Goal: Task Accomplishment & Management: Manage account settings

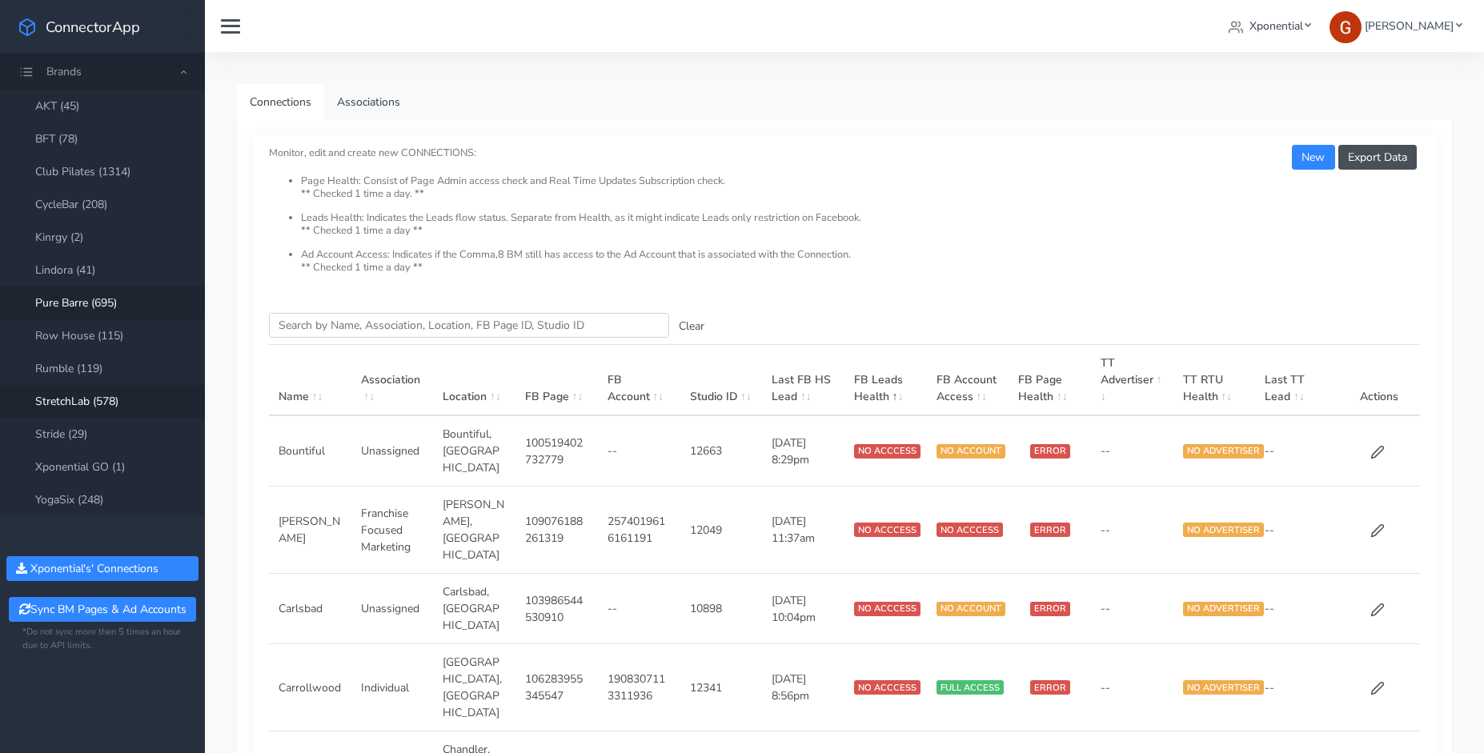
click at [95, 309] on link "Pure Barre (695)" at bounding box center [102, 303] width 205 height 33
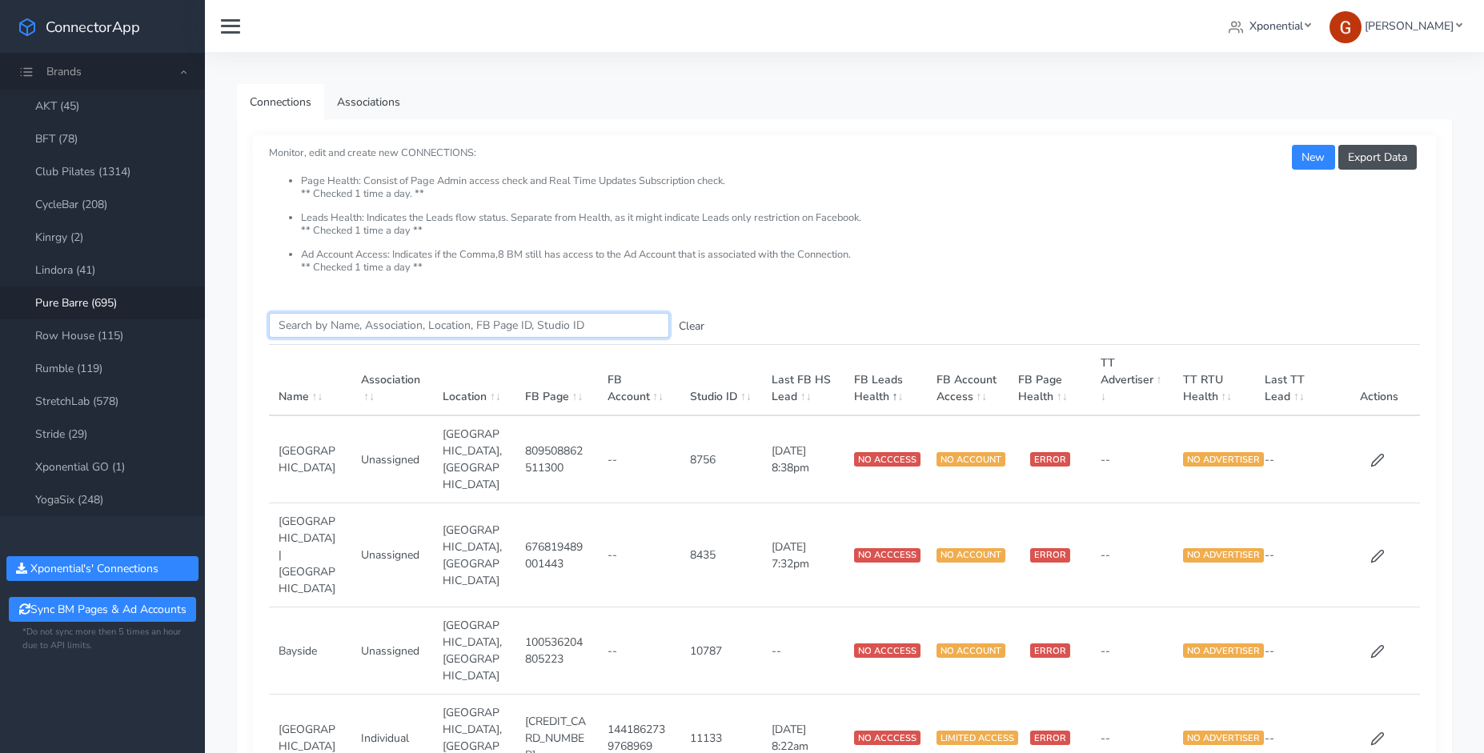
click at [452, 335] on input "Search this table" at bounding box center [469, 325] width 400 height 25
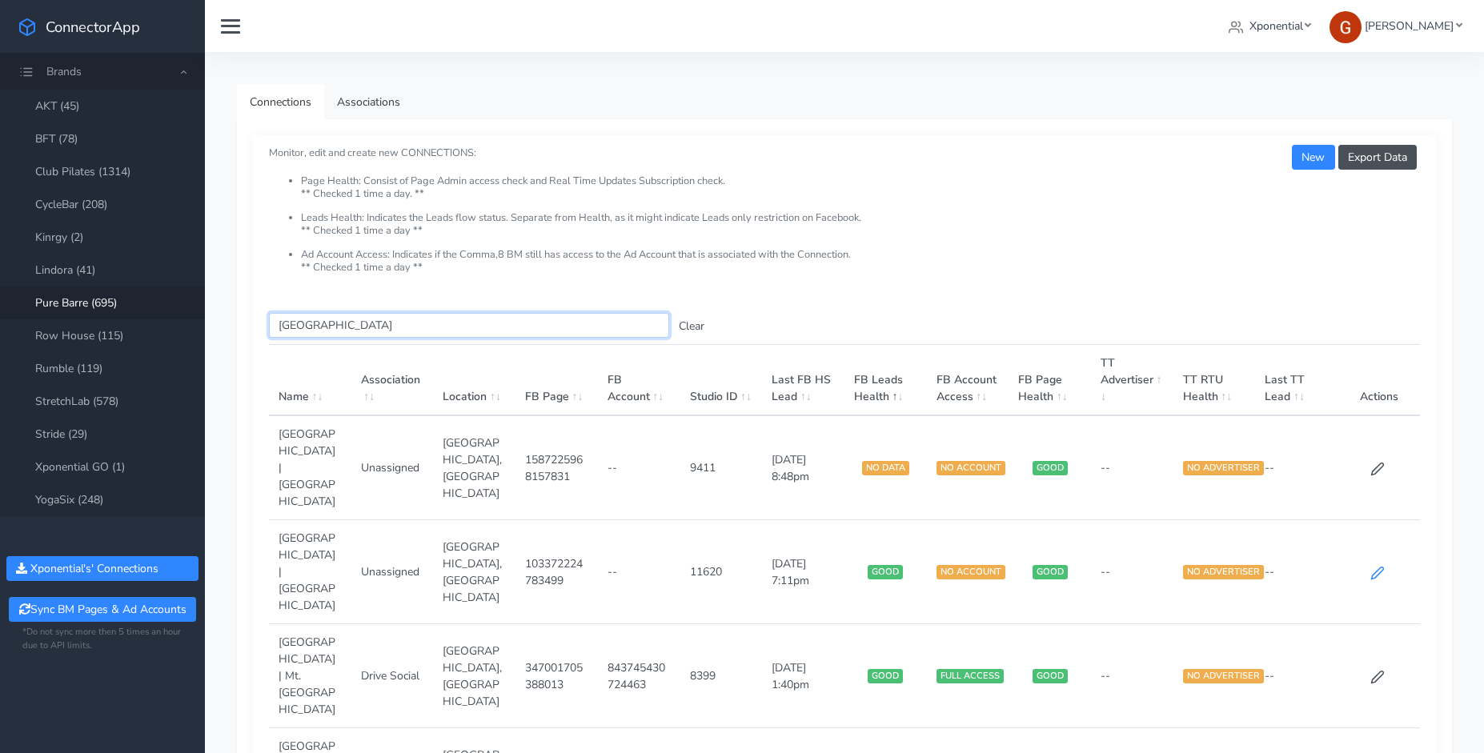
type input "[GEOGRAPHIC_DATA]"
click at [1377, 566] on icon at bounding box center [1377, 573] width 14 height 14
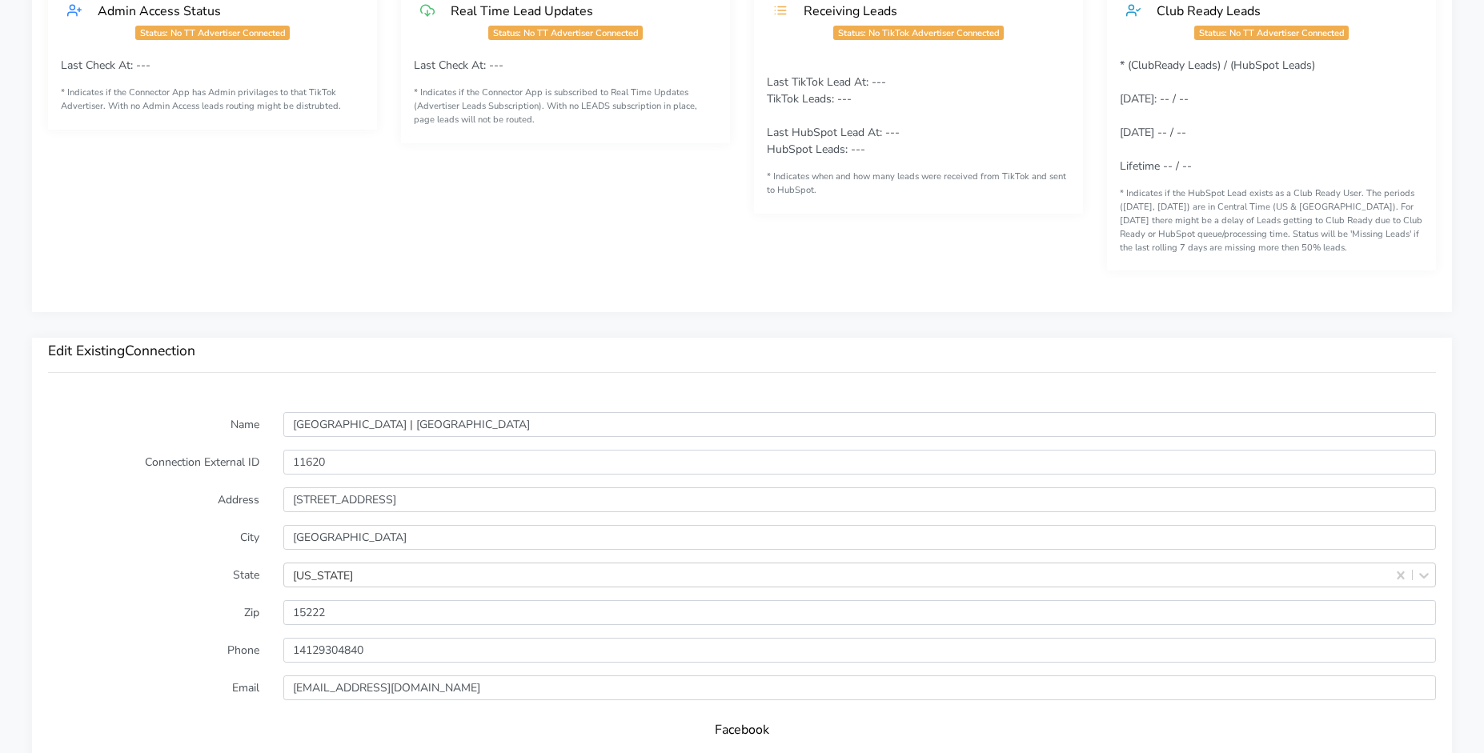
scroll to position [1187, 0]
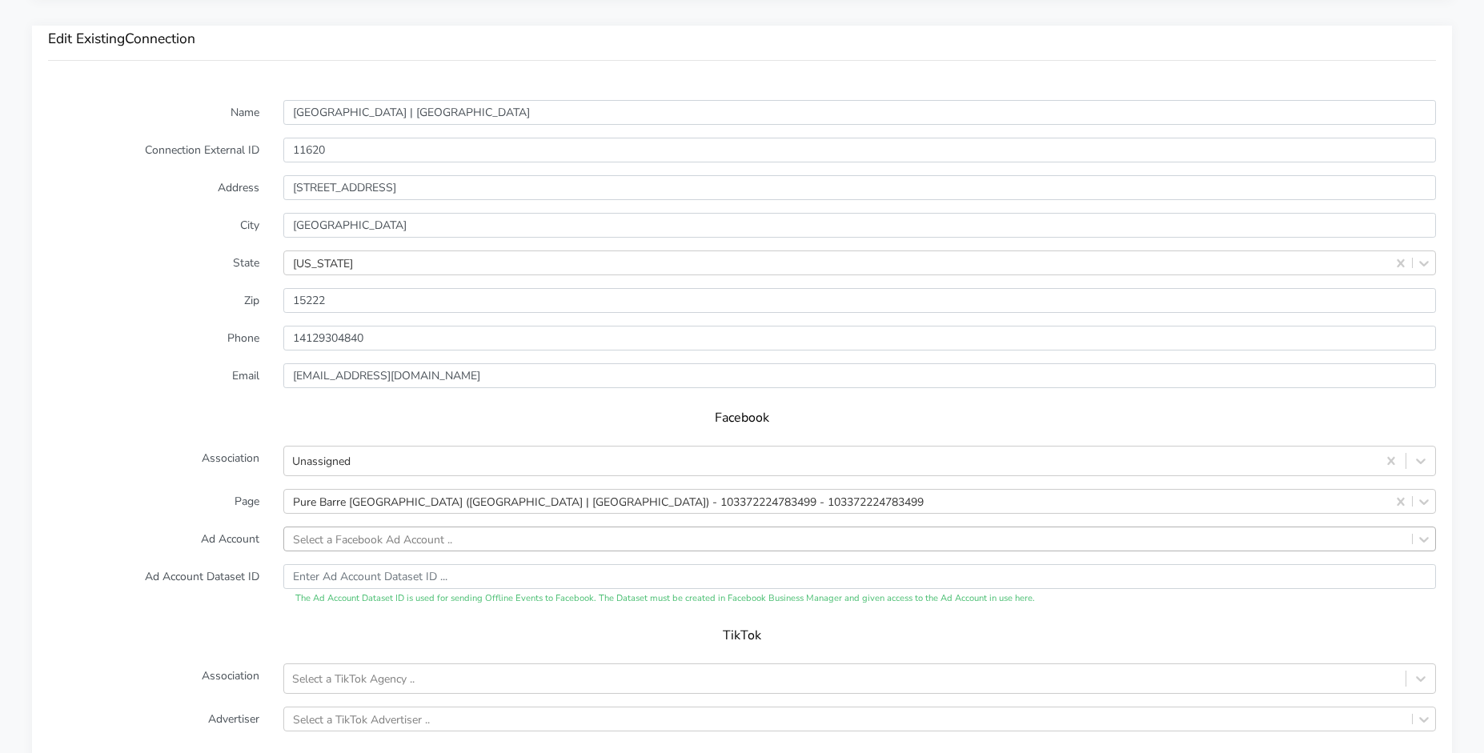
click at [368, 539] on div "Select a Facebook Ad Account .." at bounding box center [859, 539] width 1153 height 25
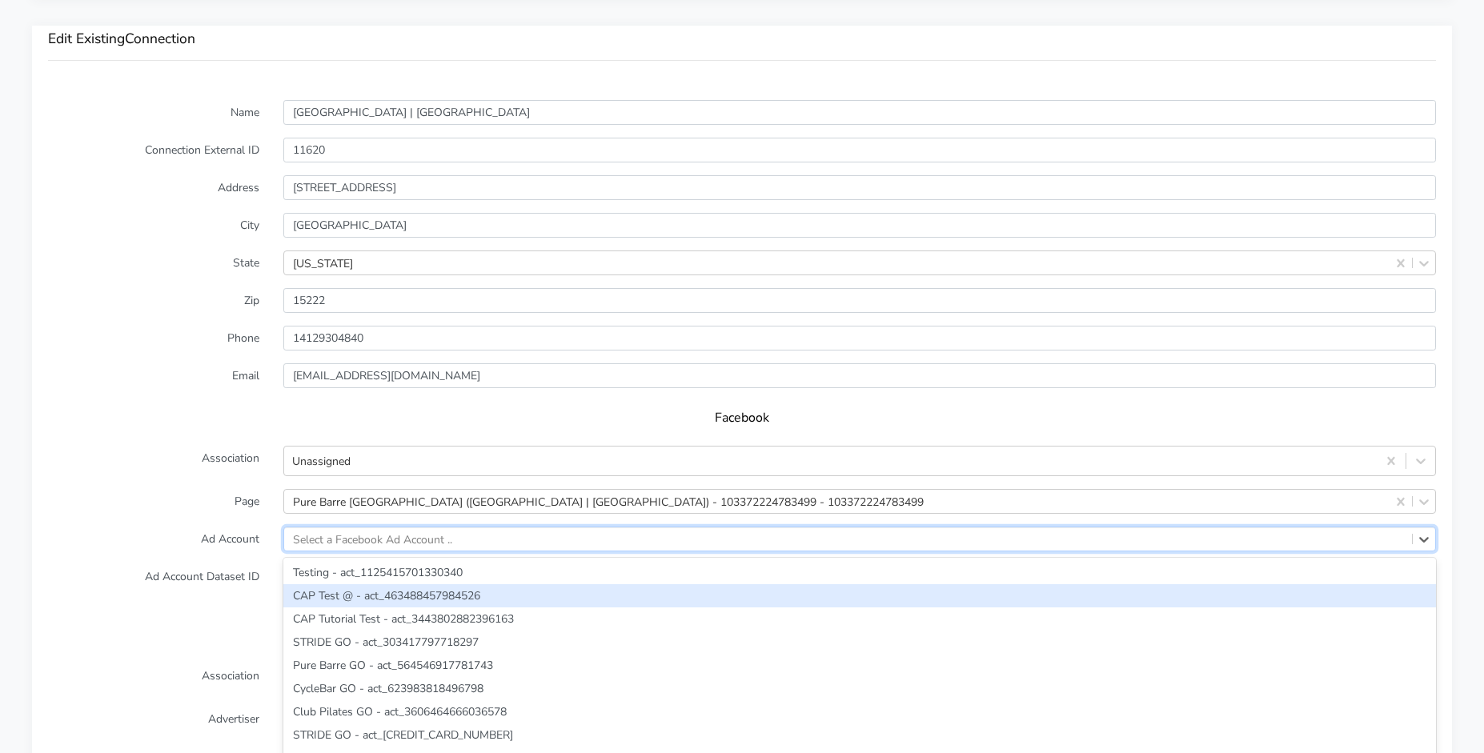
scroll to position [1238, 0]
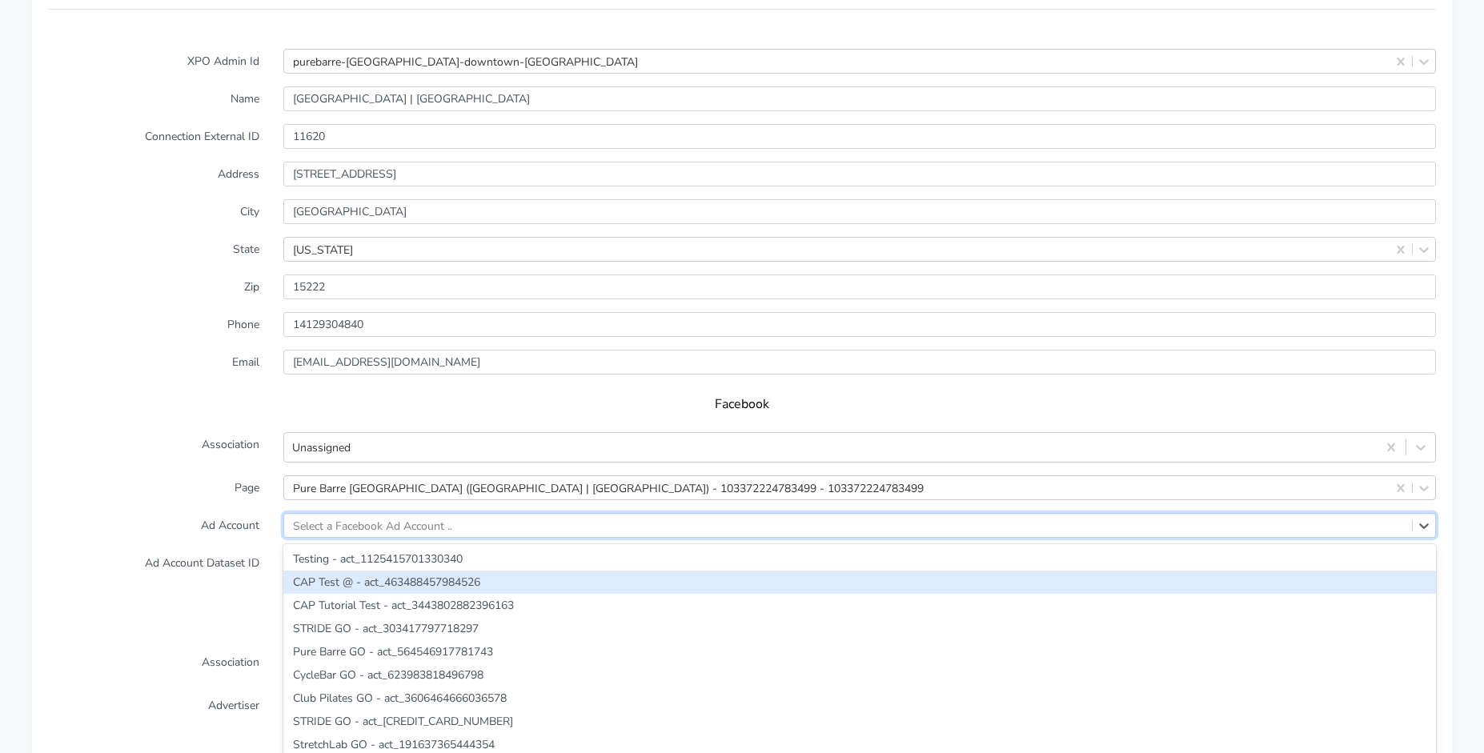
paste input "813679077193040"
type input "813679077193040"
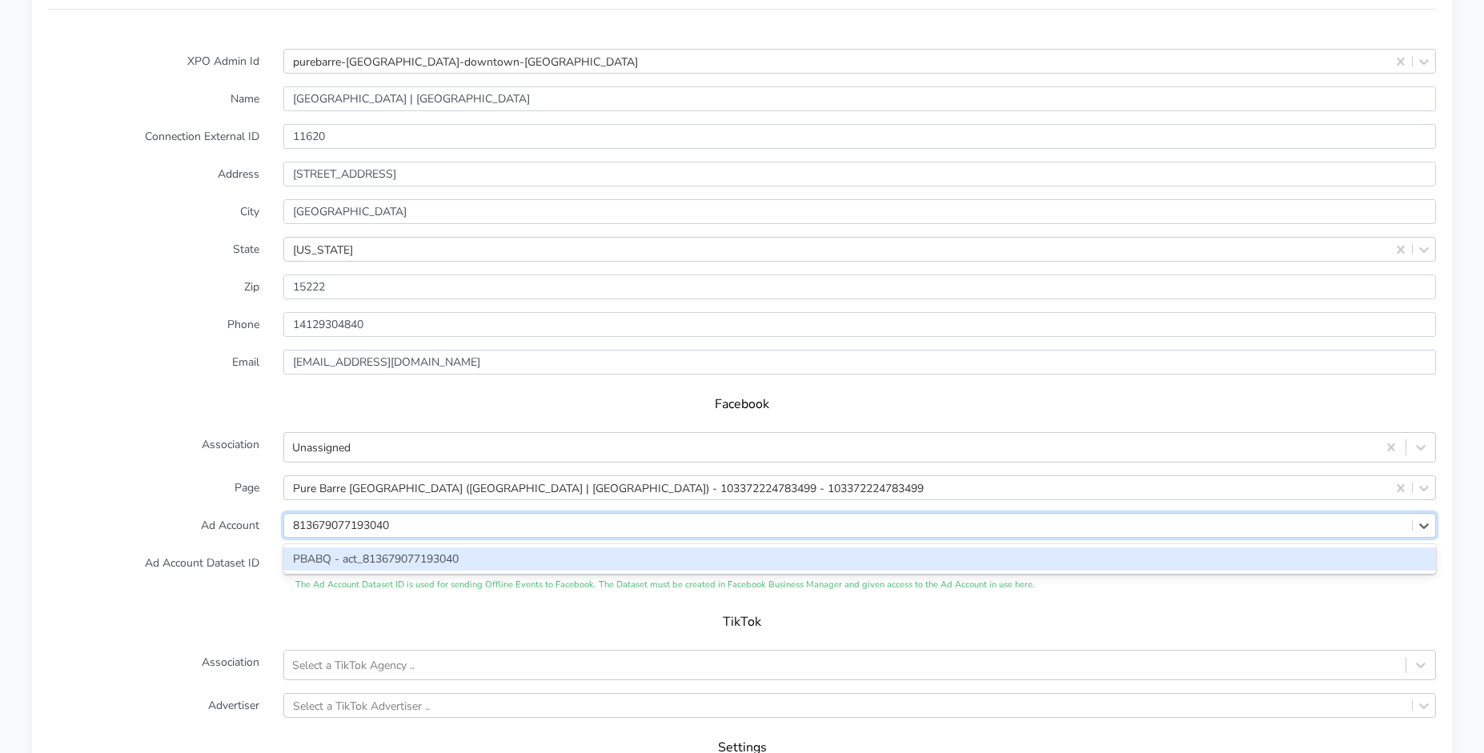
click at [363, 555] on div "PBABQ - act_813679077193040" at bounding box center [859, 558] width 1153 height 23
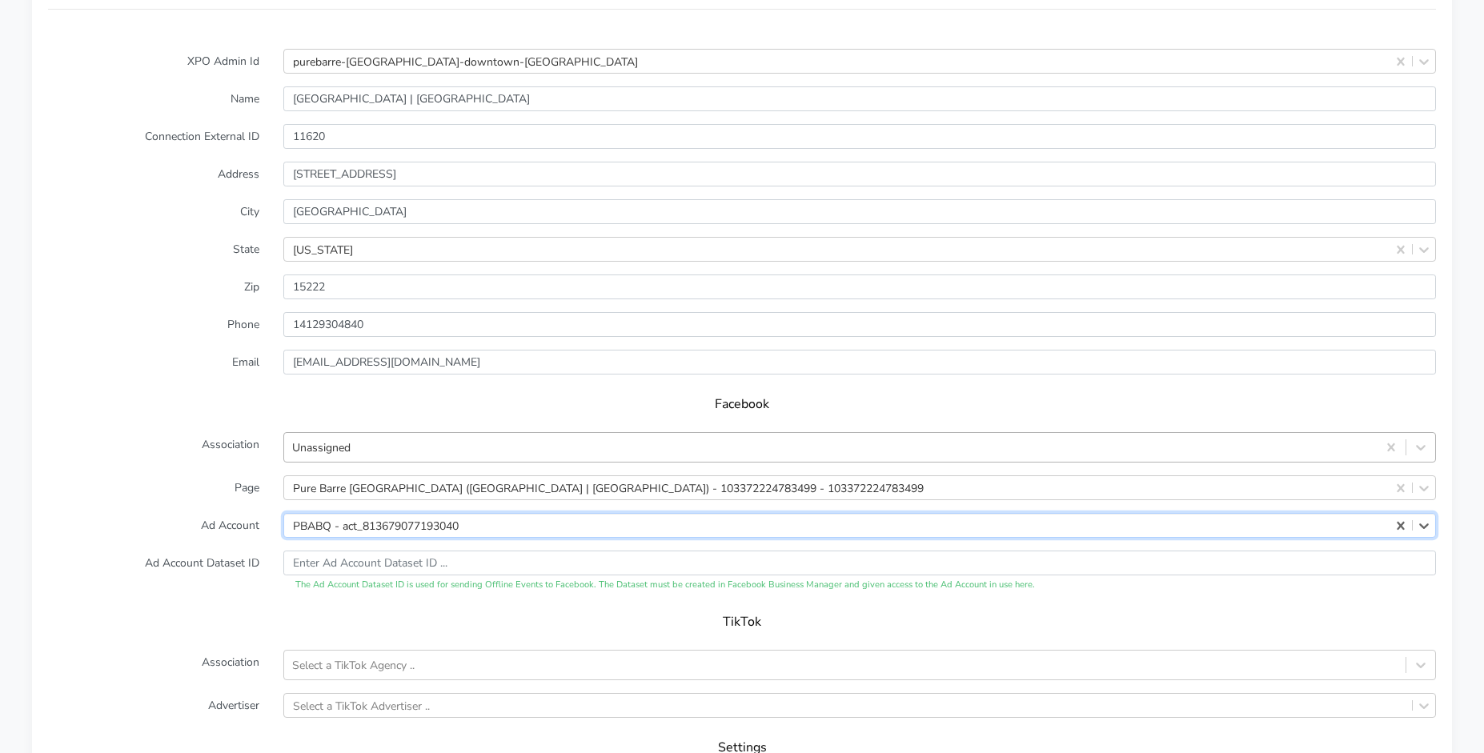
click at [369, 455] on div "Unassigned" at bounding box center [830, 448] width 1092 height 26
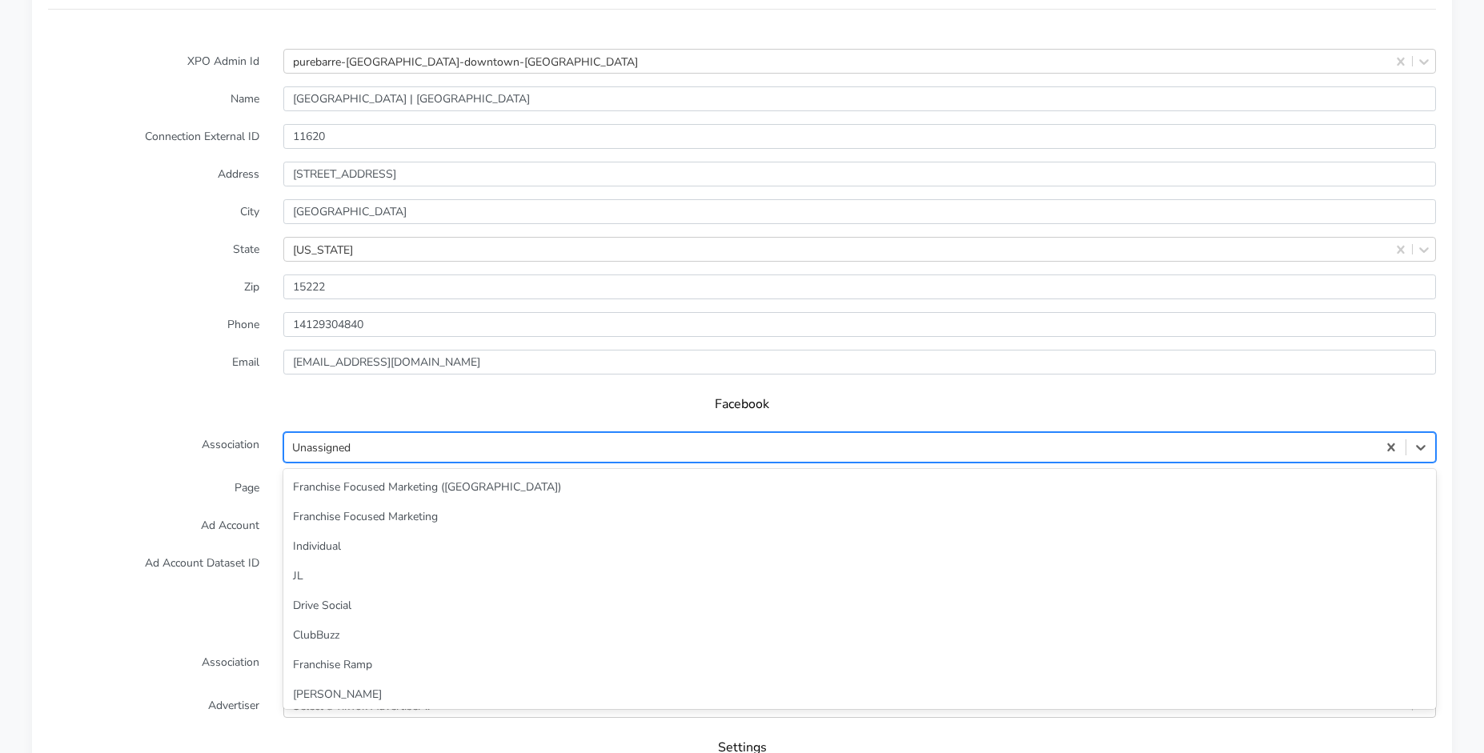
scroll to position [69, 0]
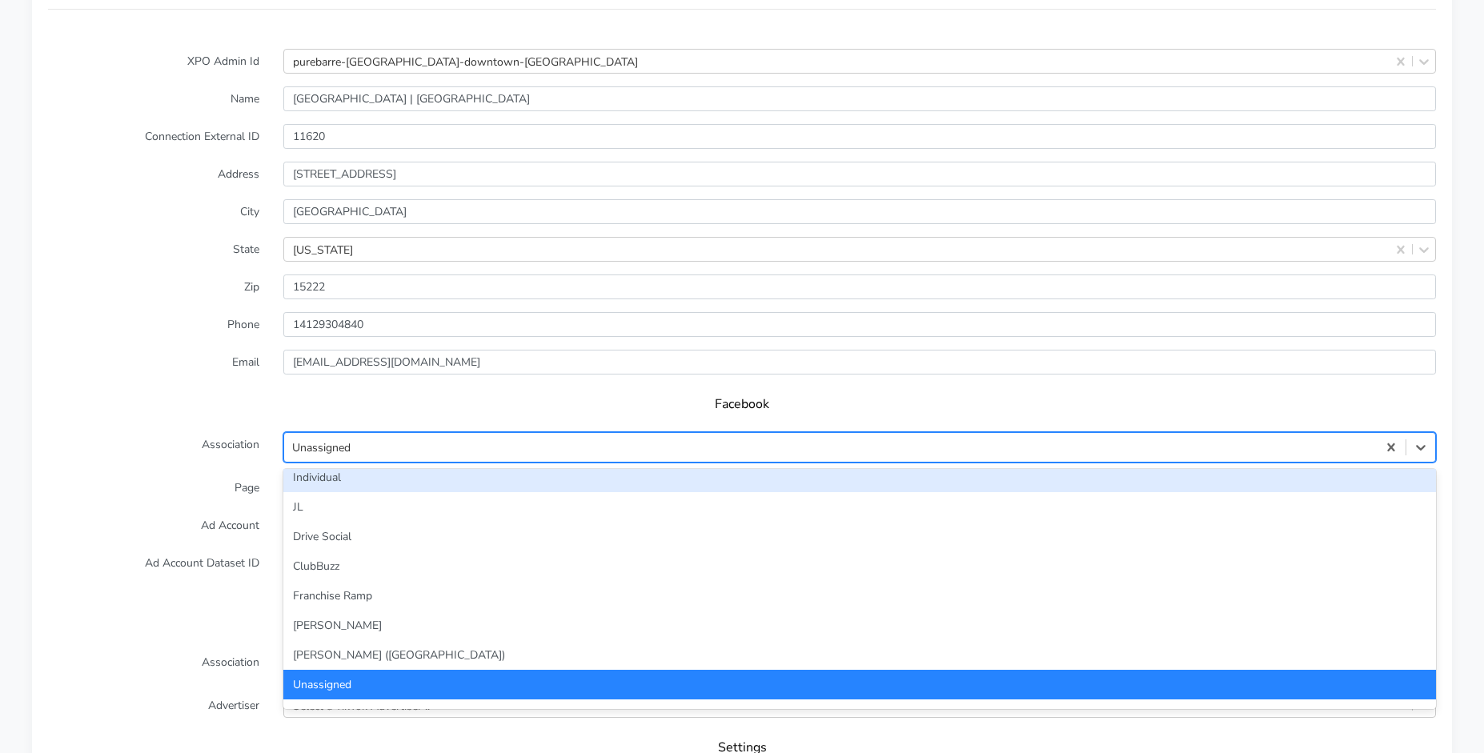
click at [344, 483] on div "Individual" at bounding box center [859, 478] width 1153 height 30
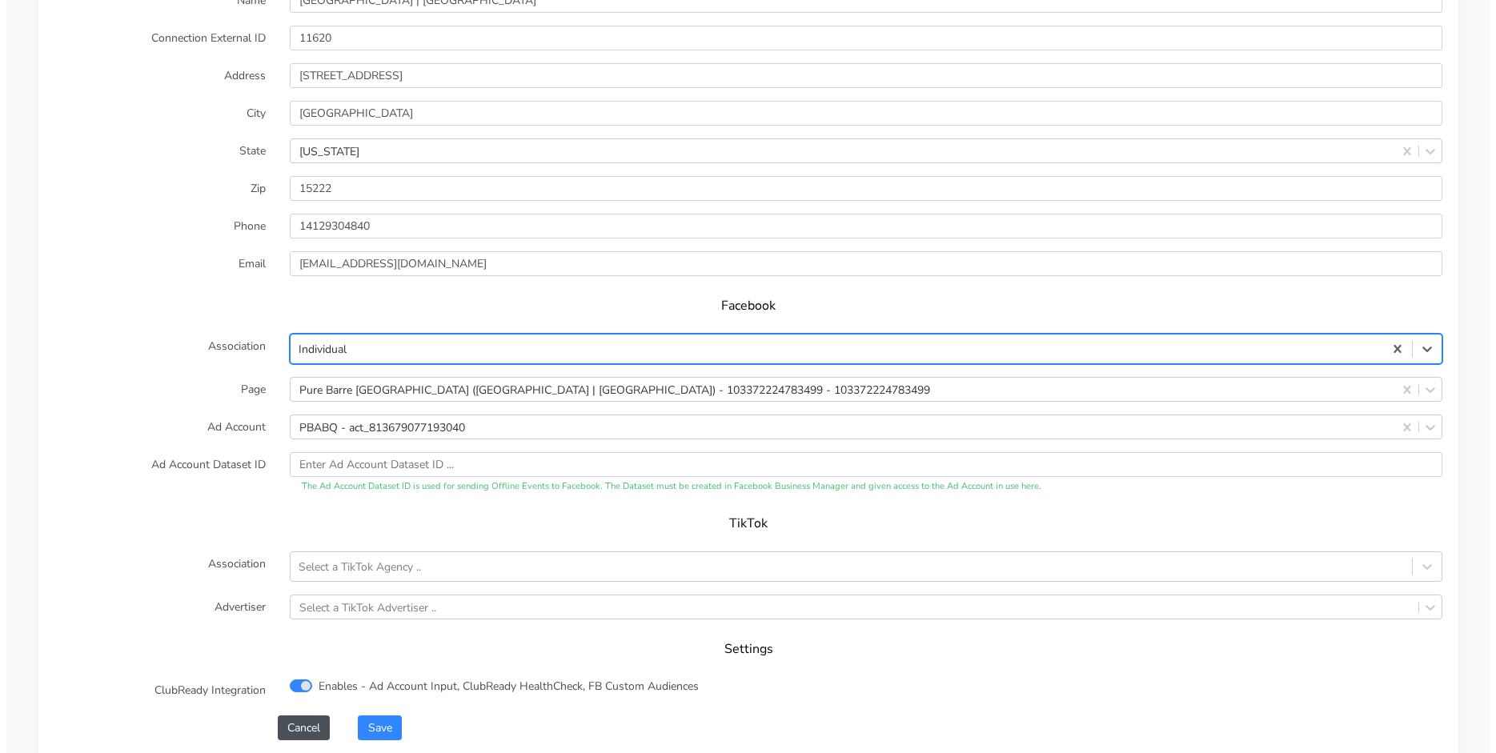
scroll to position [1512, 0]
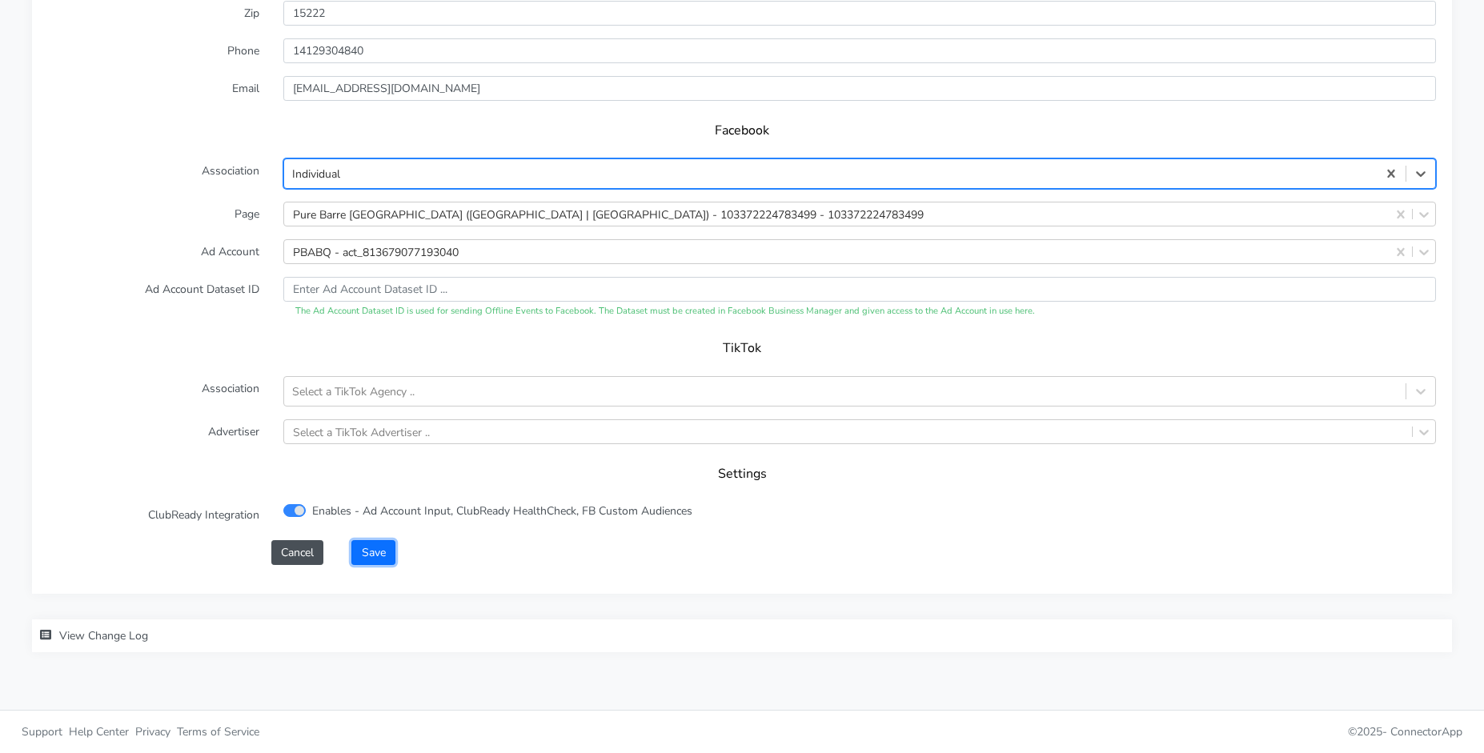
click at [377, 546] on button "Save" at bounding box center [372, 552] width 43 height 25
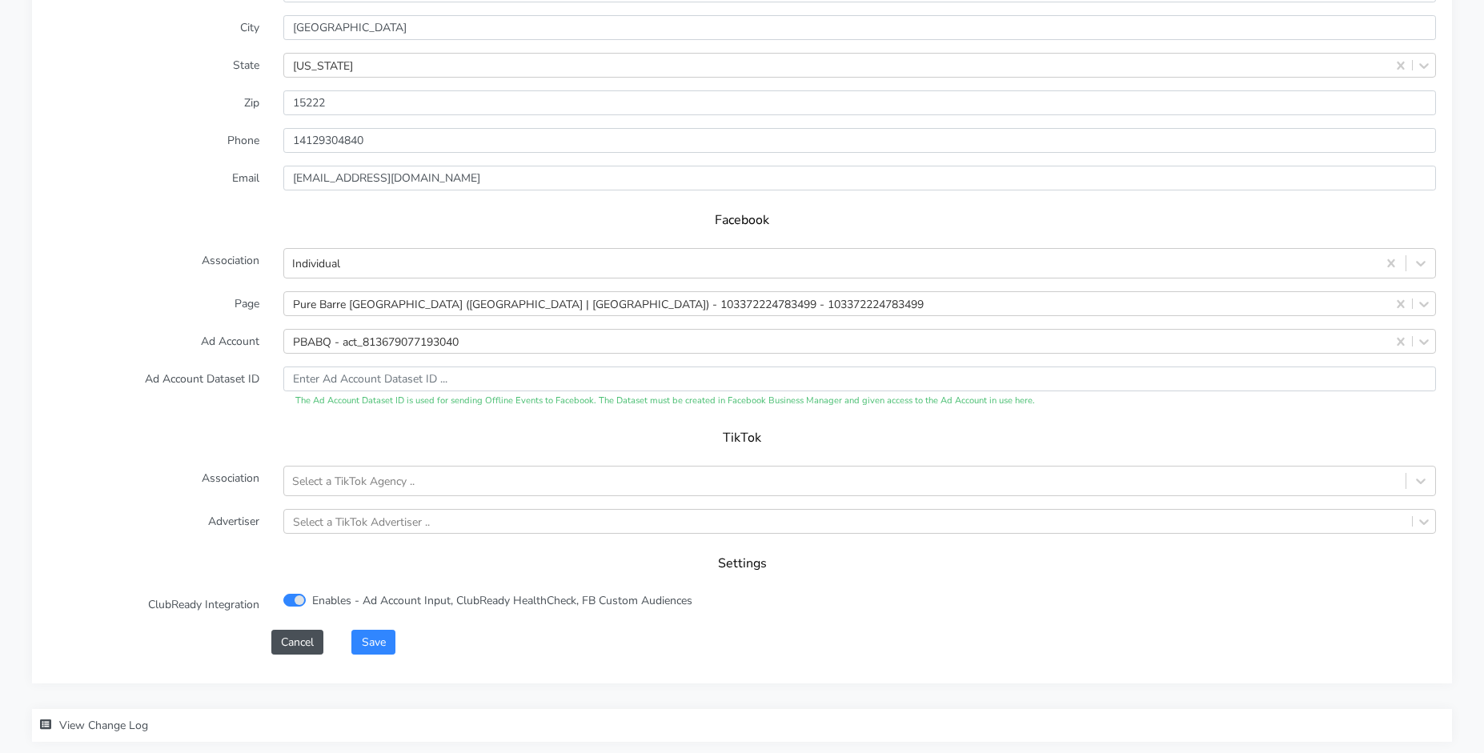
scroll to position [1533, 0]
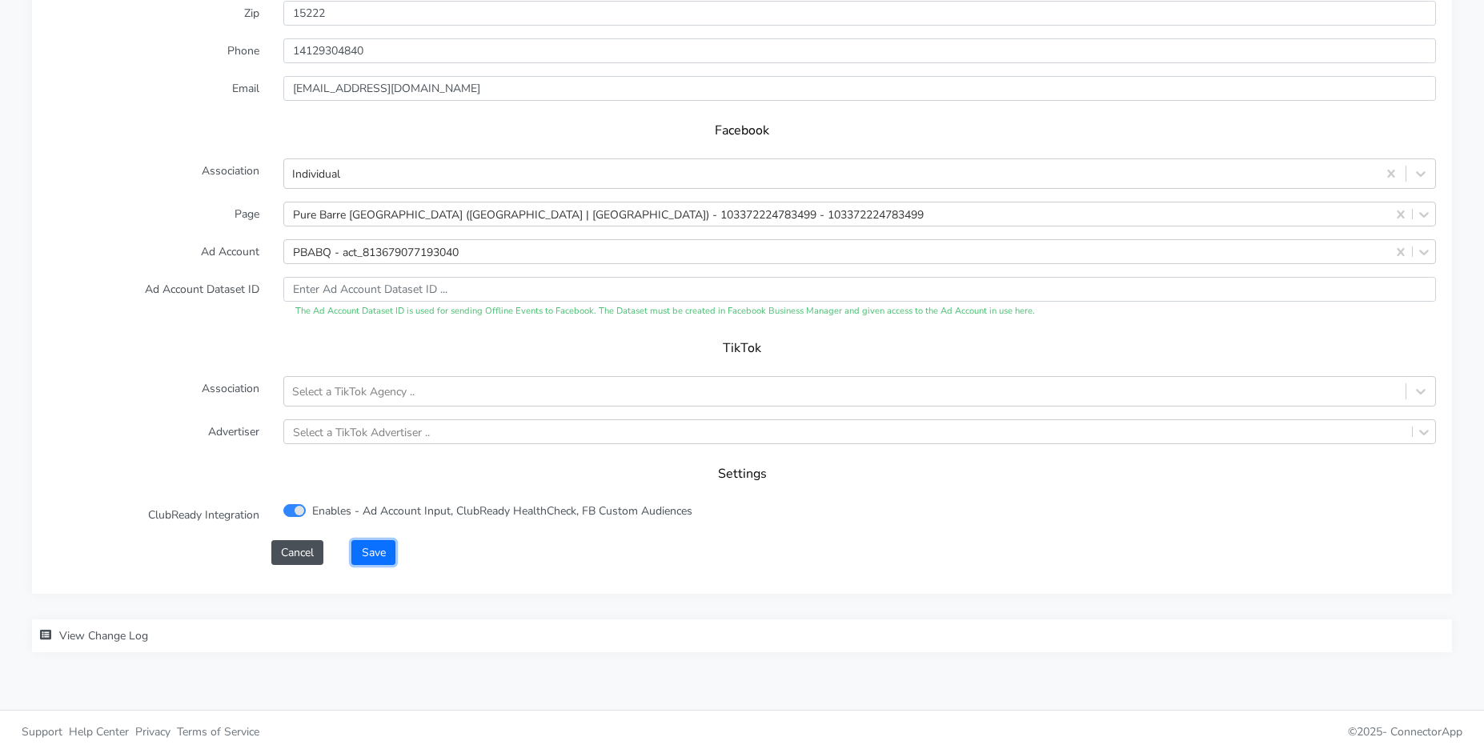
click at [375, 551] on button "Save" at bounding box center [372, 552] width 43 height 25
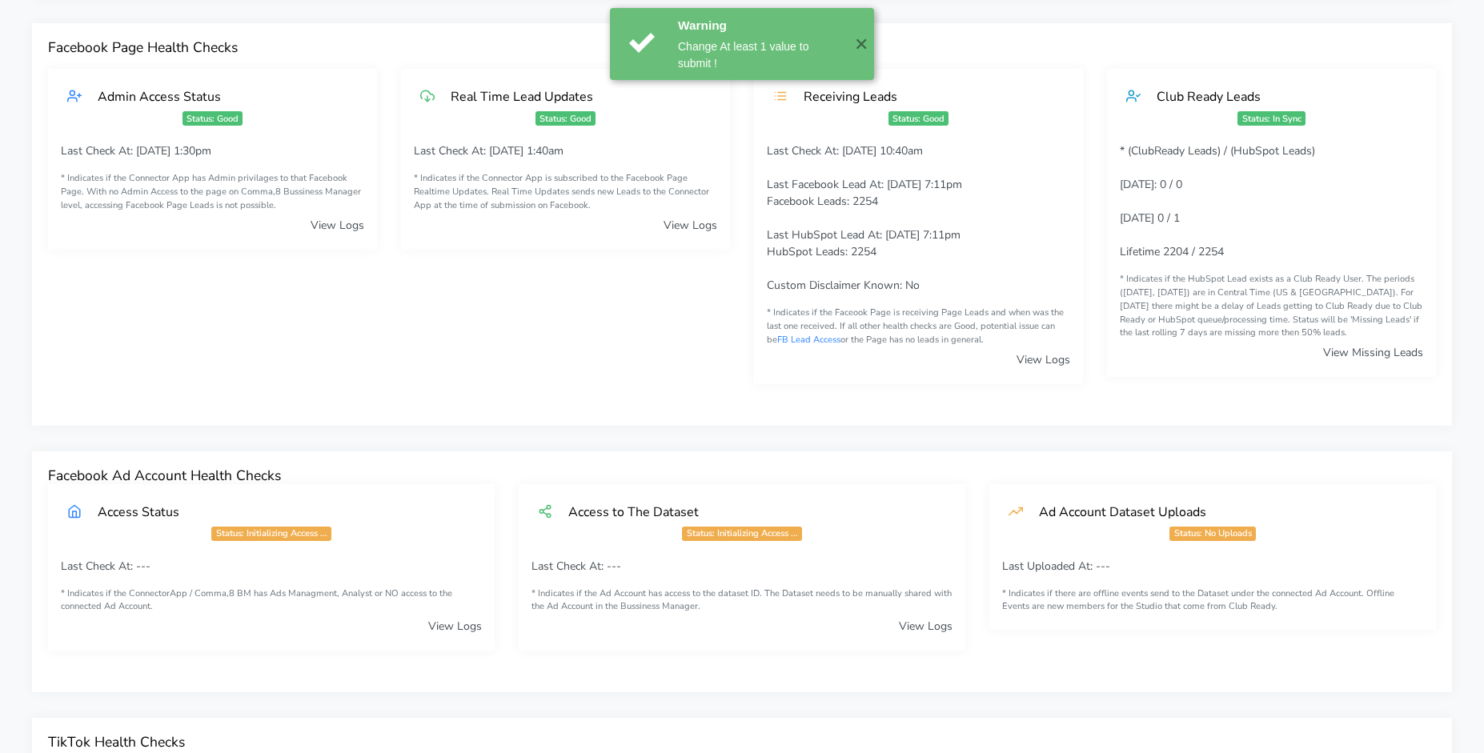
scroll to position [0, 0]
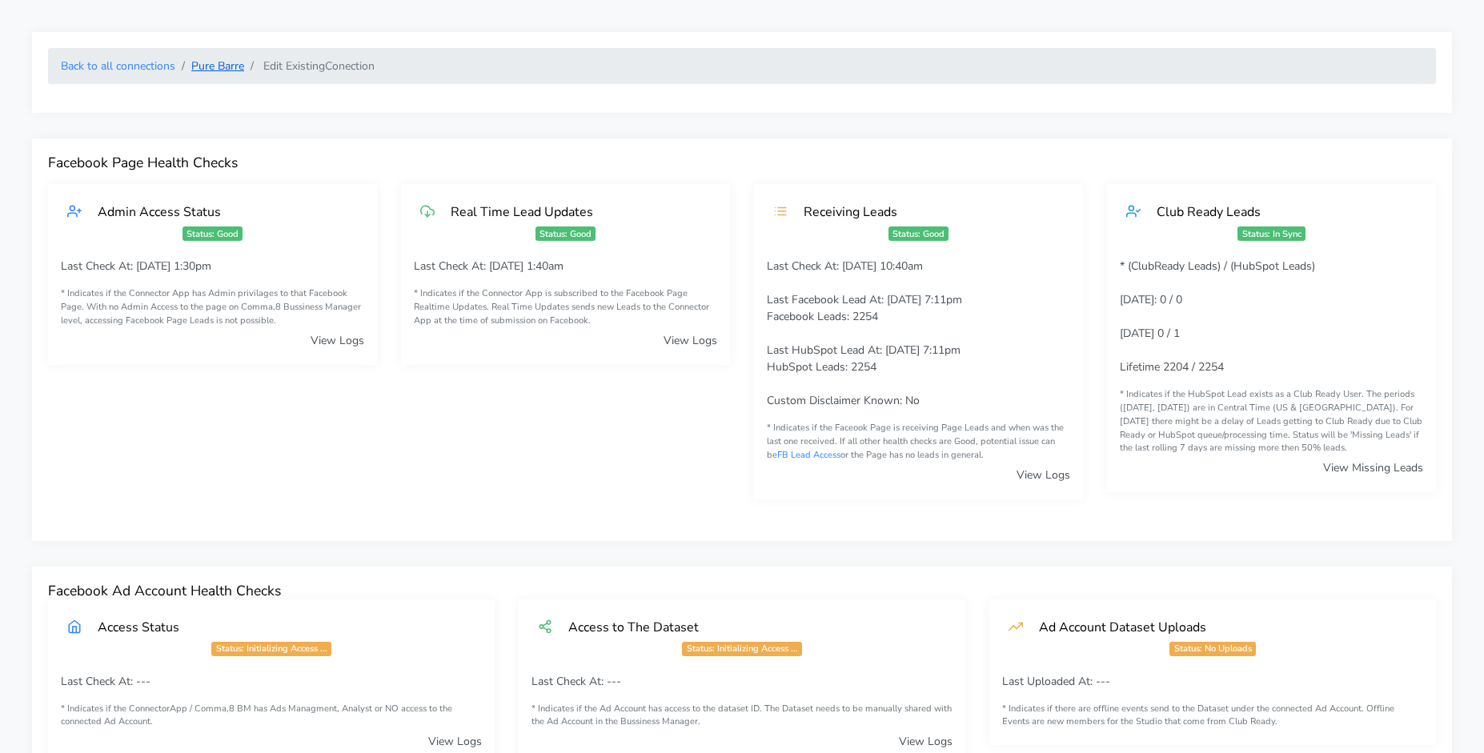
click at [218, 70] on link "Pure Barre" at bounding box center [217, 65] width 53 height 15
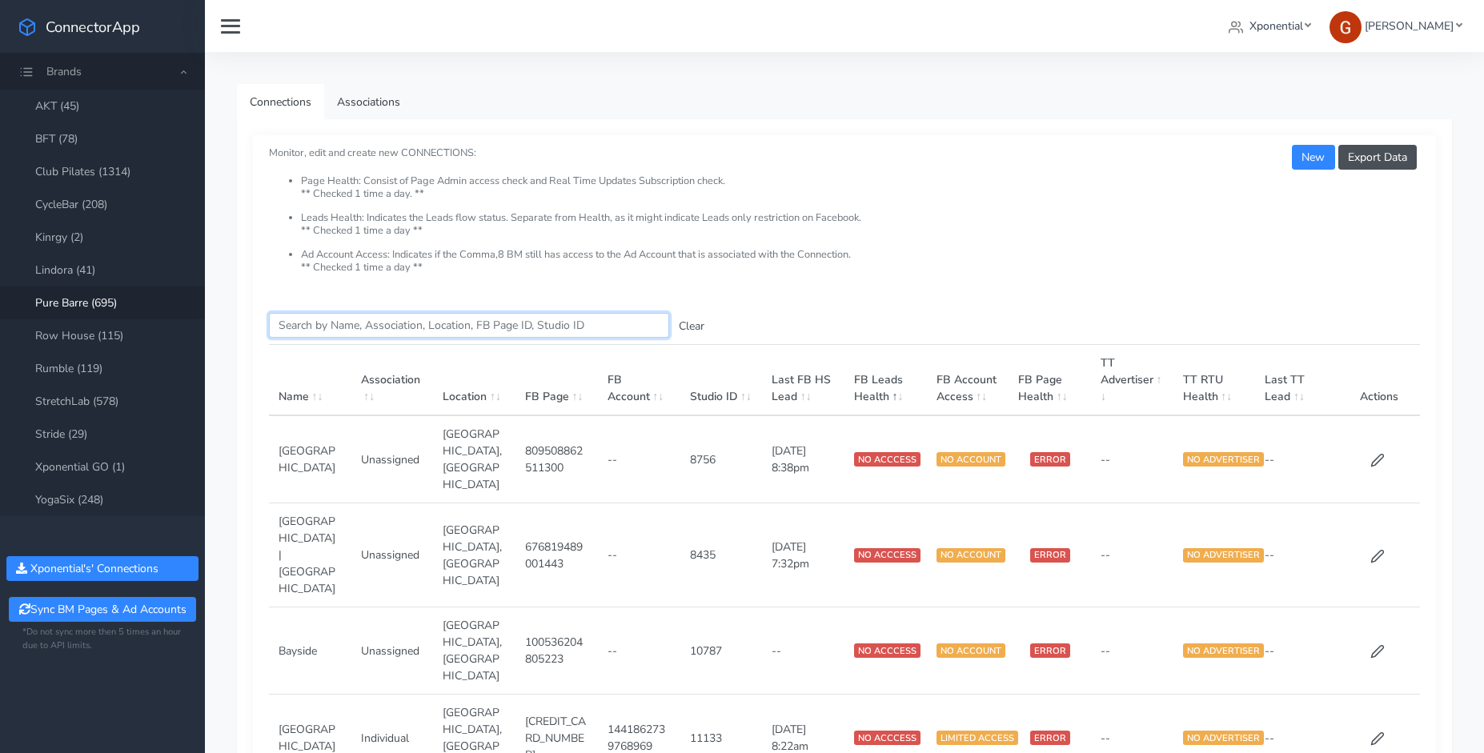
click at [376, 327] on input "Search this table" at bounding box center [469, 325] width 400 height 25
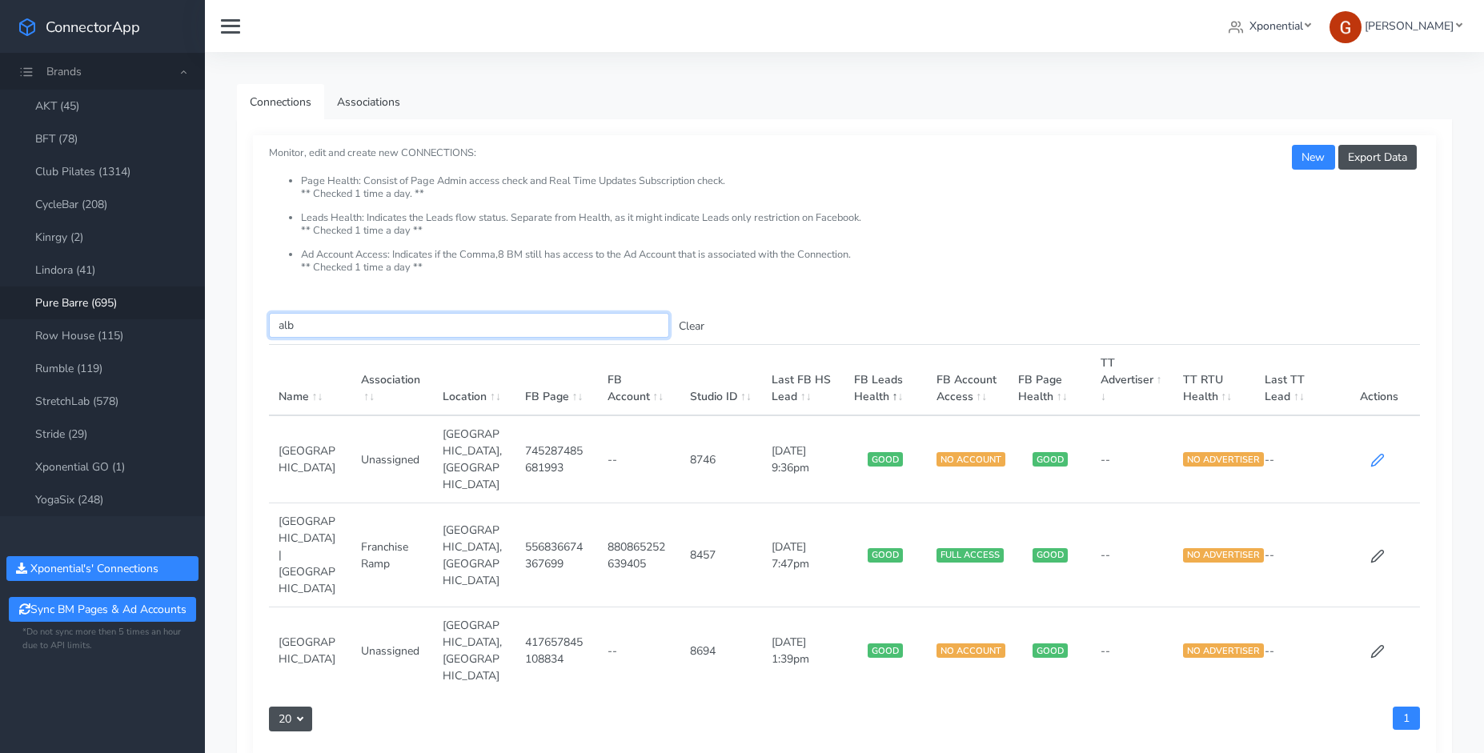
type input "alb"
click at [1375, 453] on icon at bounding box center [1377, 460] width 14 height 14
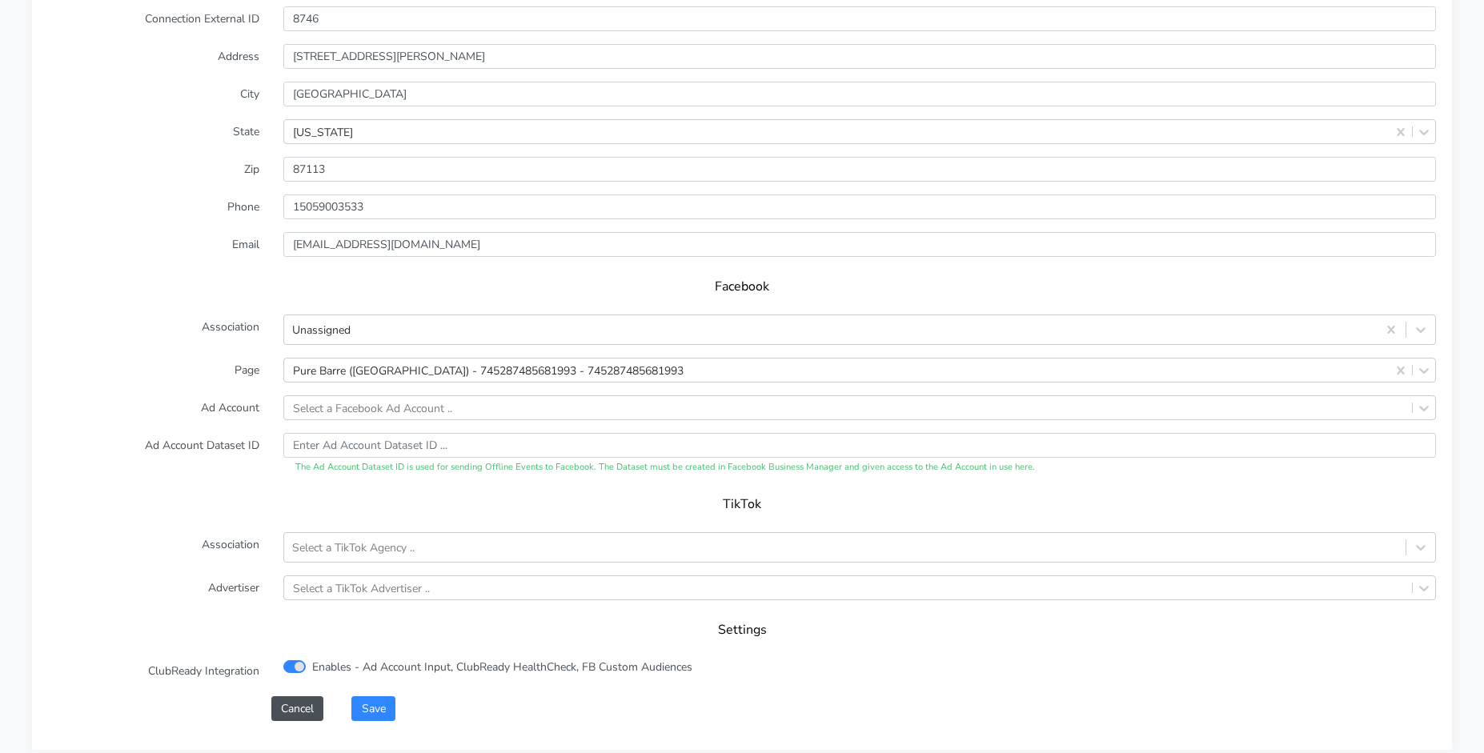
scroll to position [1512, 0]
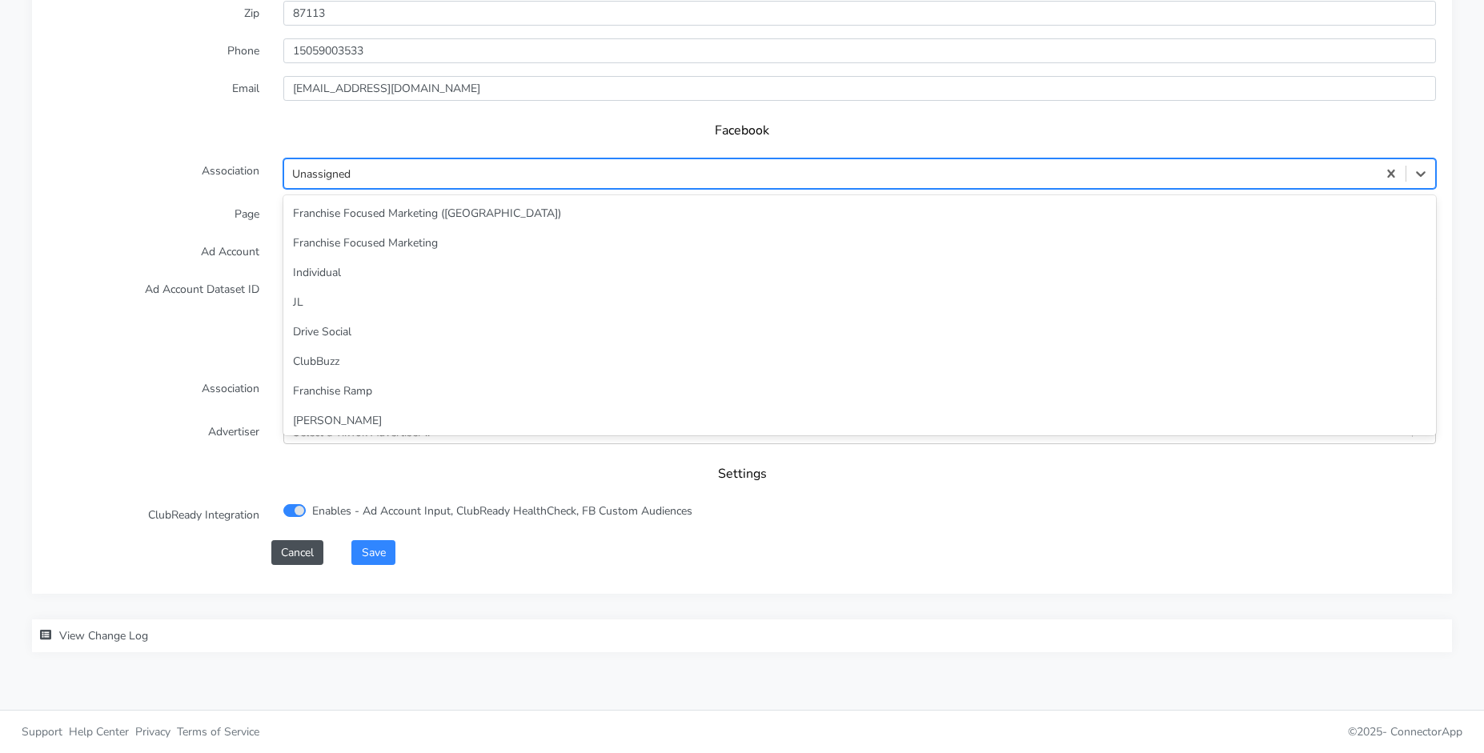
click at [347, 172] on div "Unassigned" at bounding box center [321, 174] width 58 height 17
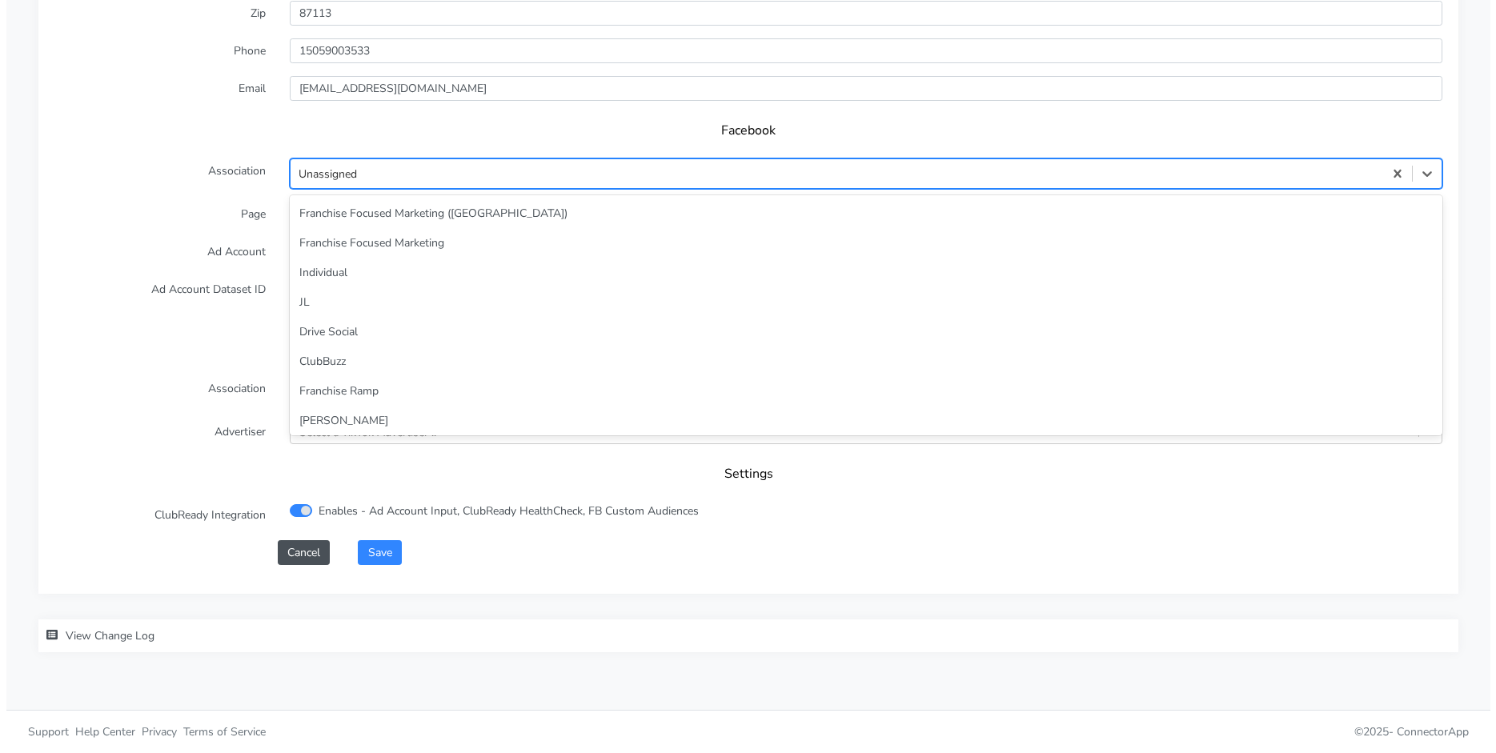
scroll to position [69, 0]
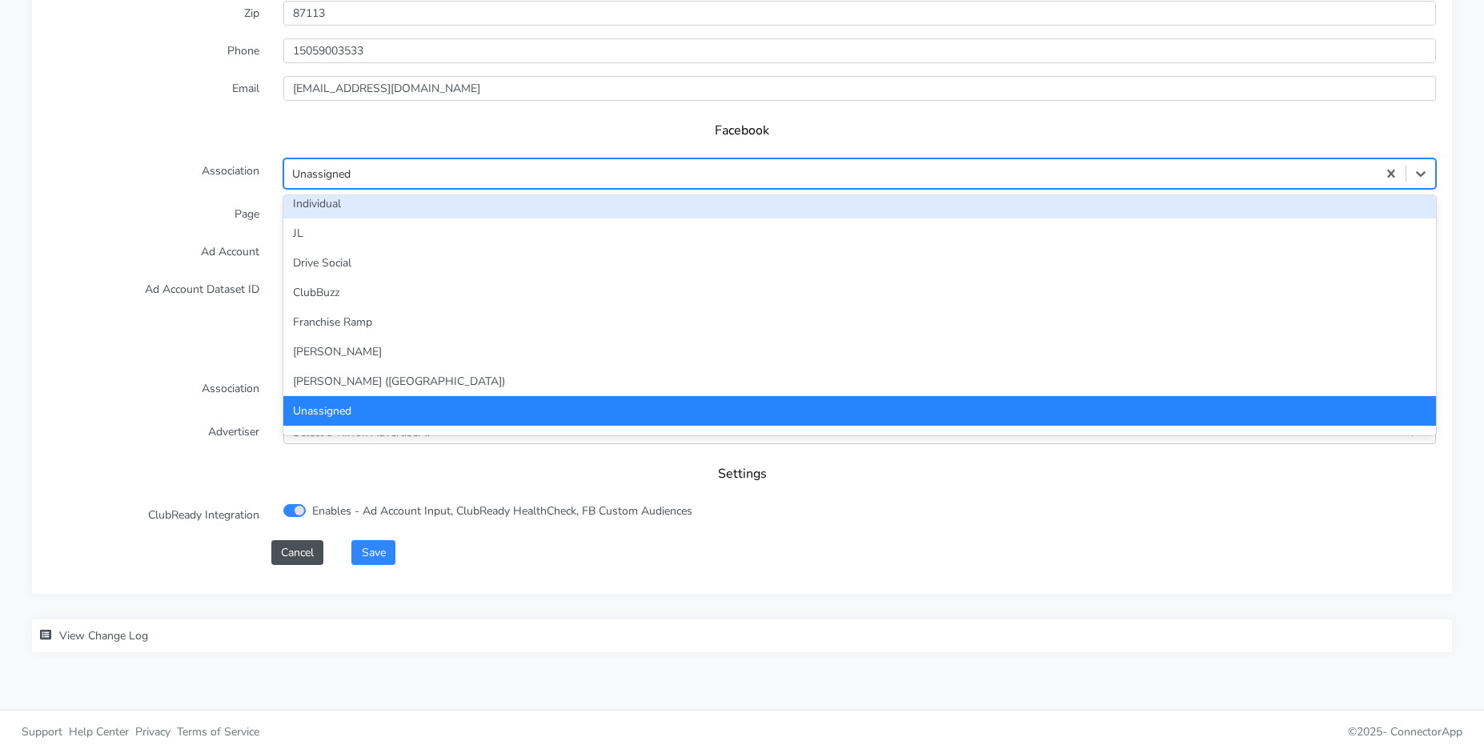
click at [343, 200] on div "Individual" at bounding box center [859, 204] width 1153 height 30
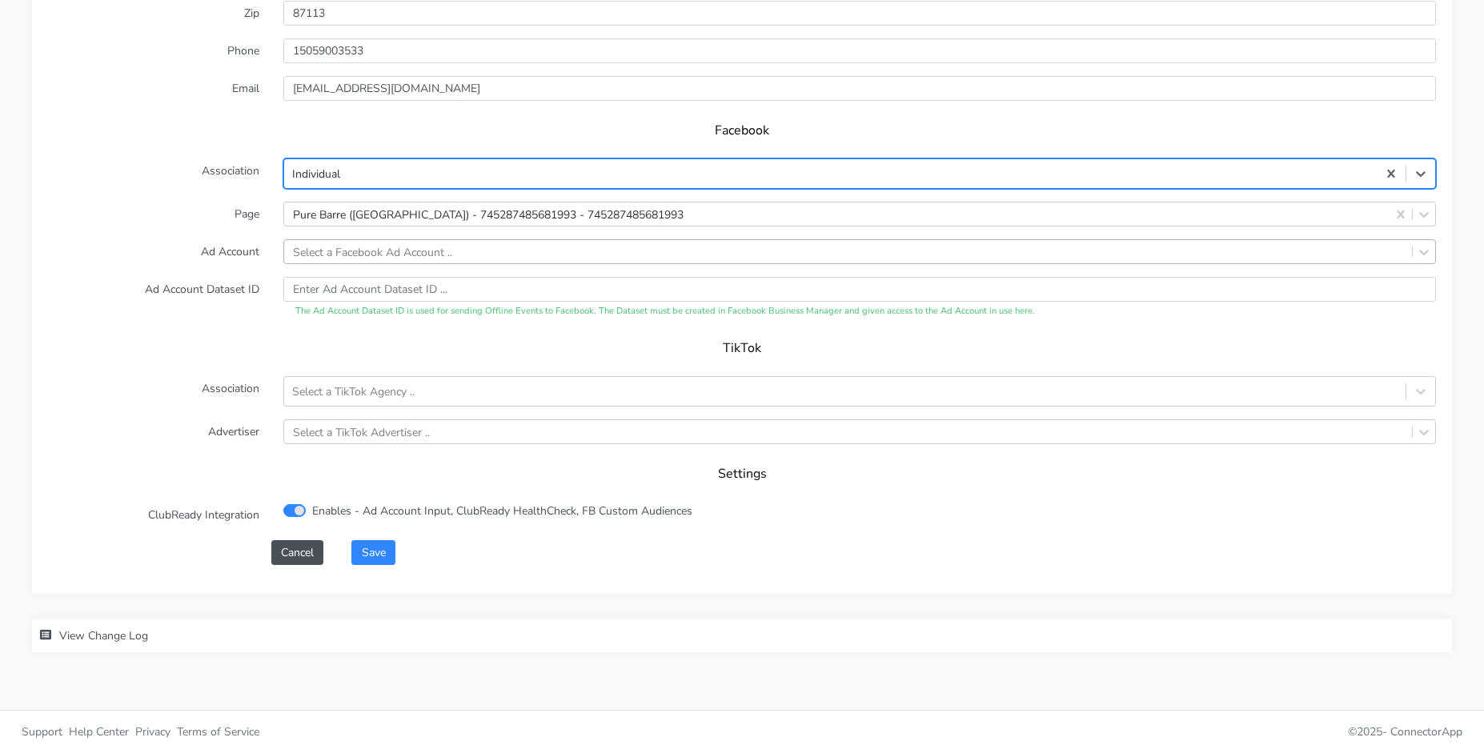
click at [338, 256] on div "Select a Facebook Ad Account .." at bounding box center [372, 251] width 159 height 17
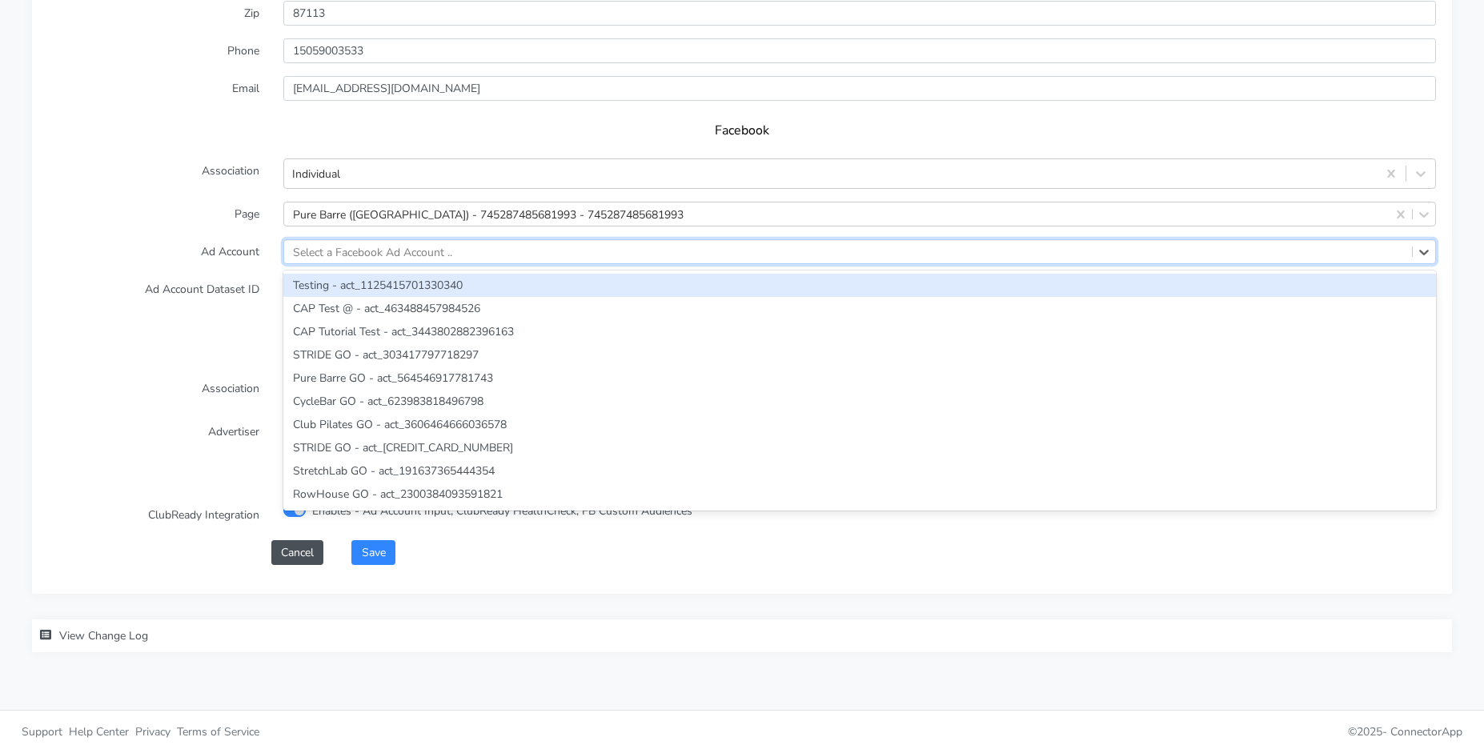
paste input "813679077193040"
type input "813679077193040"
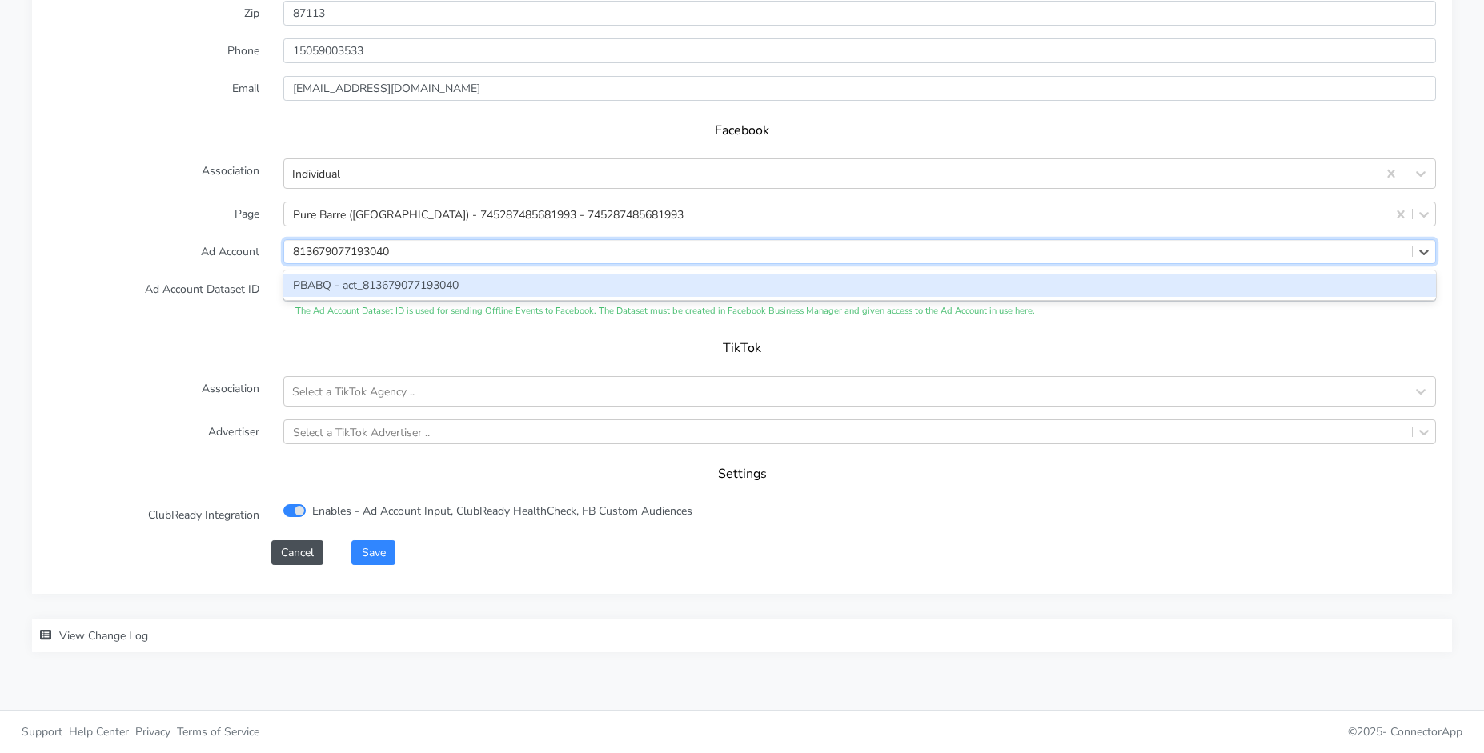
click at [337, 284] on div "PBABQ - act_813679077193040" at bounding box center [859, 285] width 1153 height 23
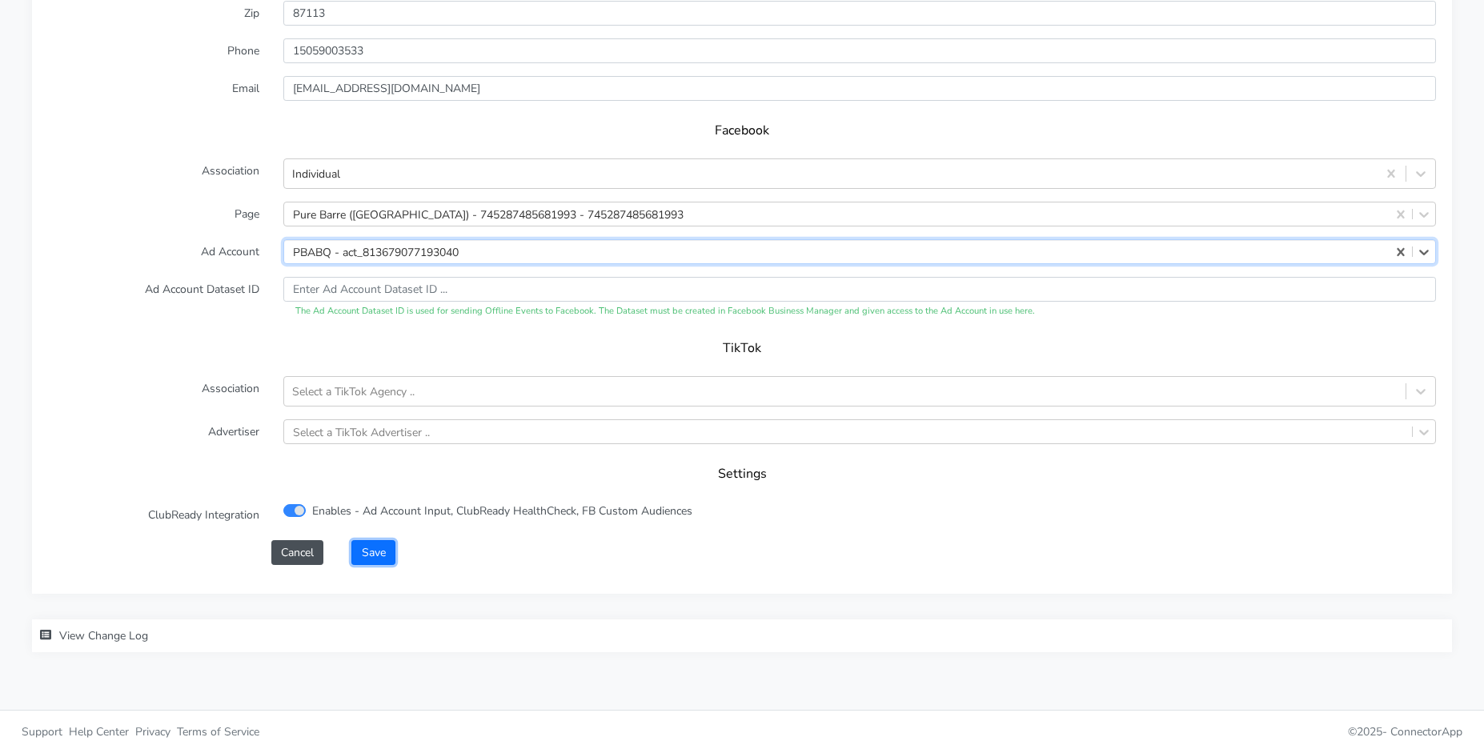
click at [380, 553] on button "Save" at bounding box center [372, 552] width 43 height 25
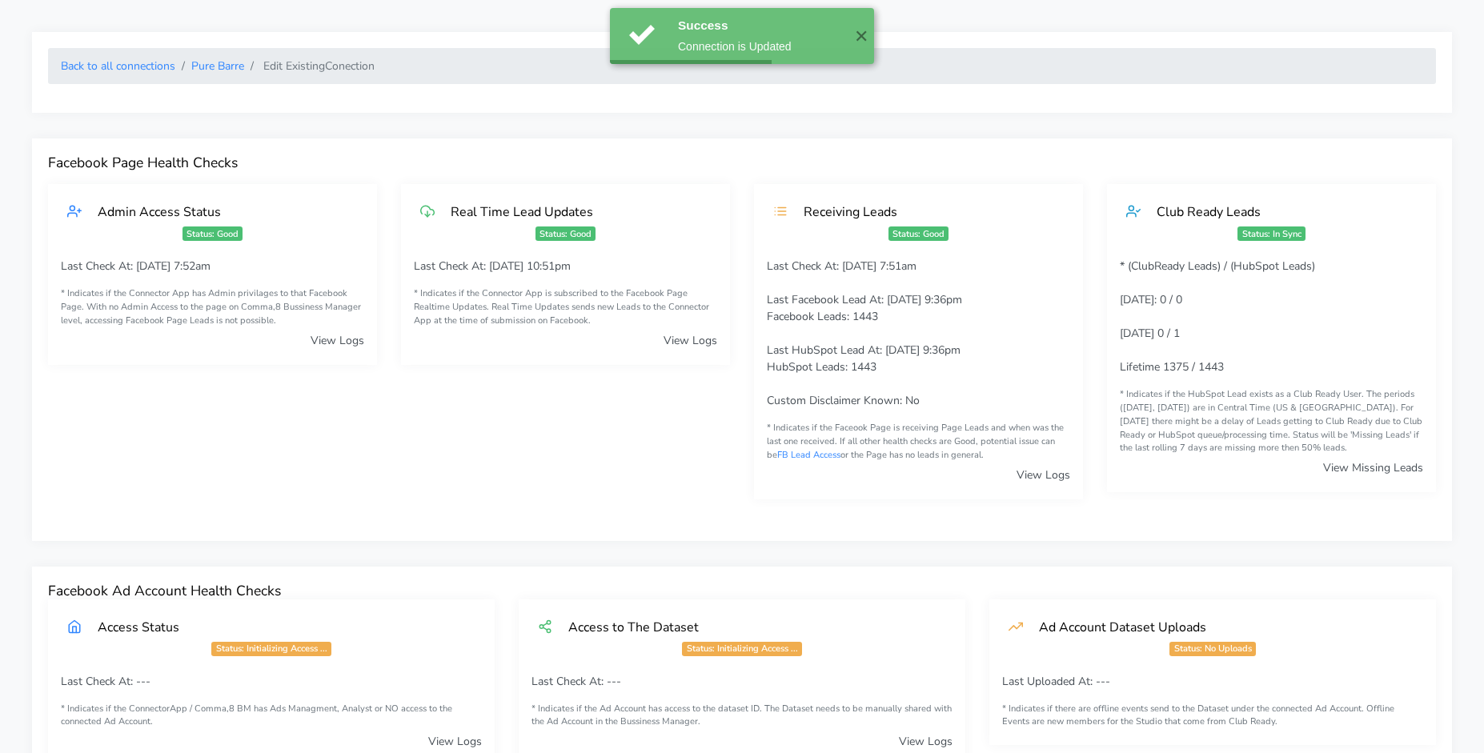
scroll to position [1533, 0]
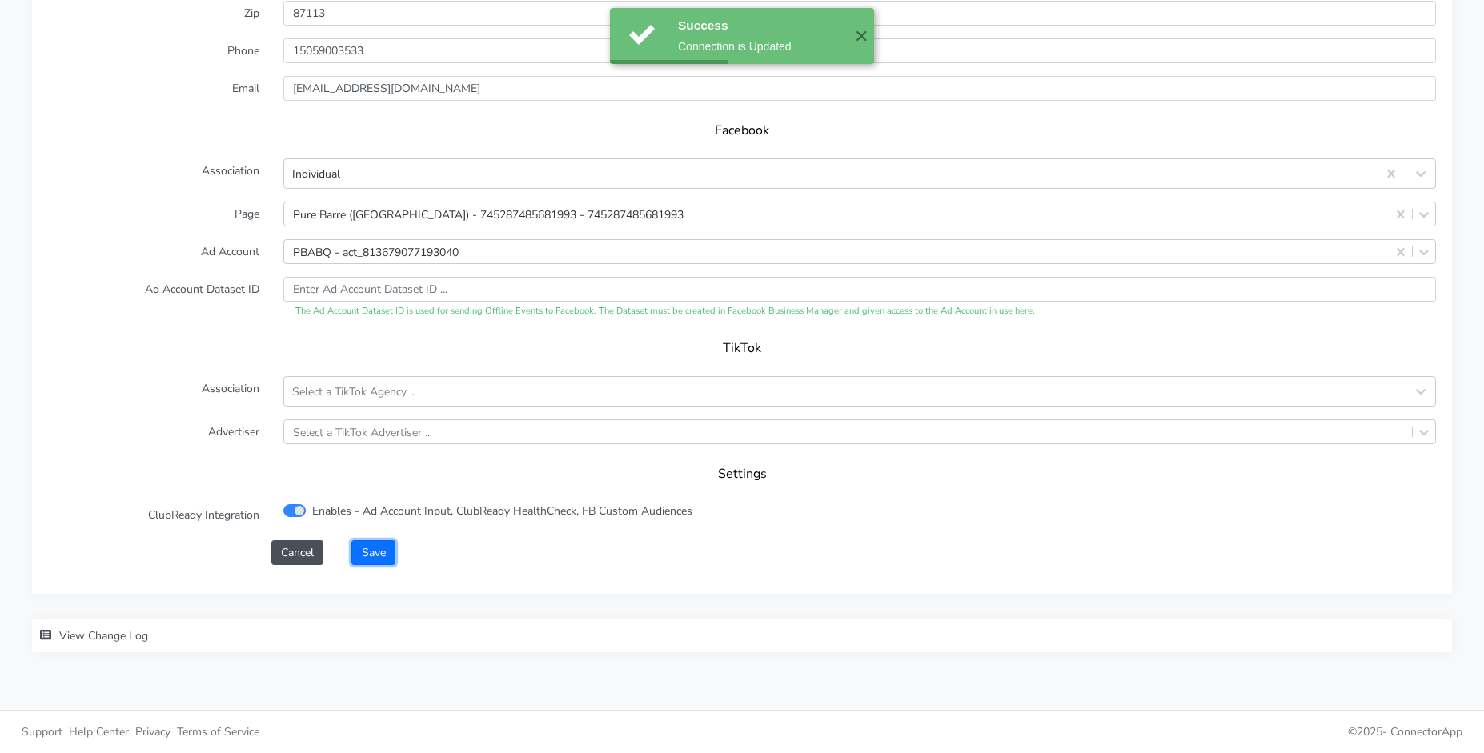
click at [383, 550] on button "Save" at bounding box center [372, 552] width 43 height 25
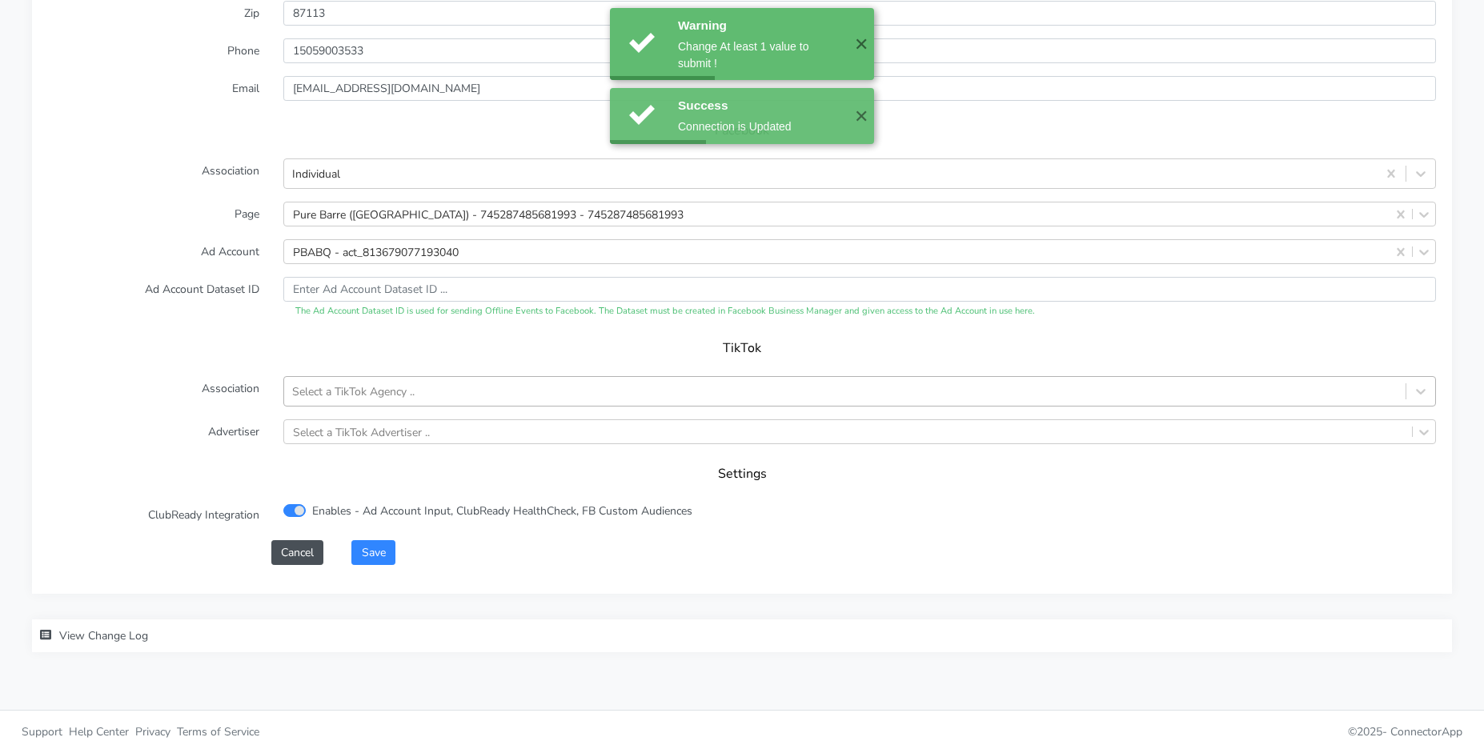
scroll to position [0, 0]
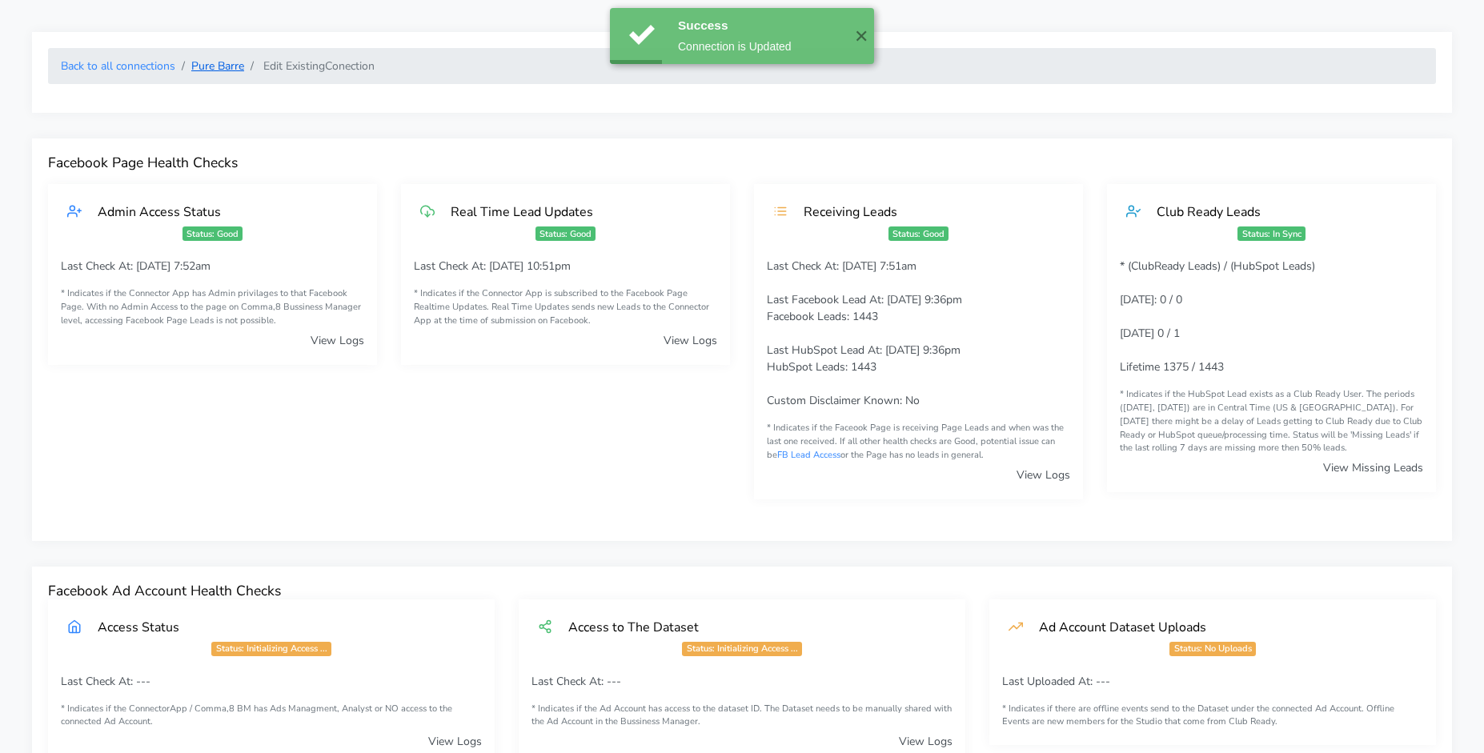
click at [233, 66] on link "Pure Barre" at bounding box center [217, 65] width 53 height 15
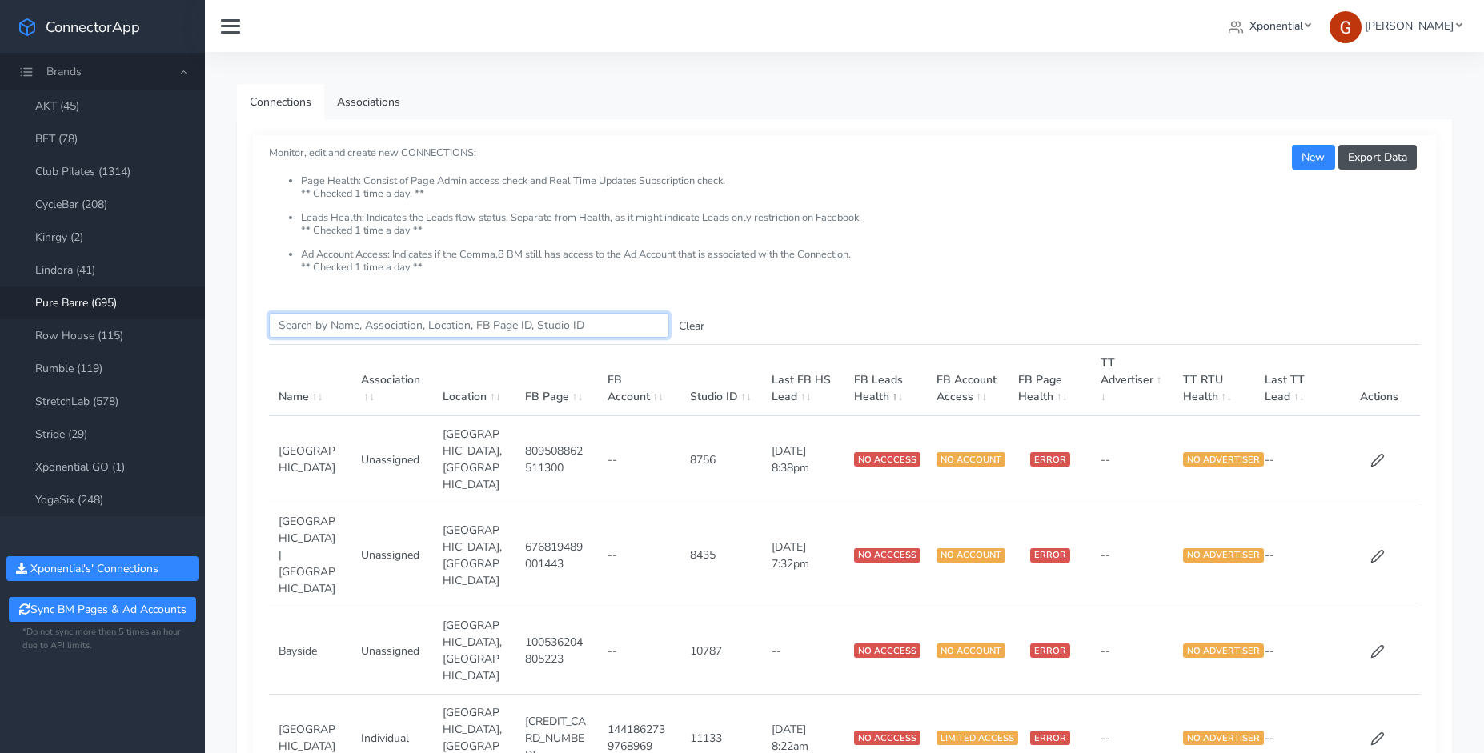
click at [475, 330] on input "Search this table" at bounding box center [469, 325] width 400 height 25
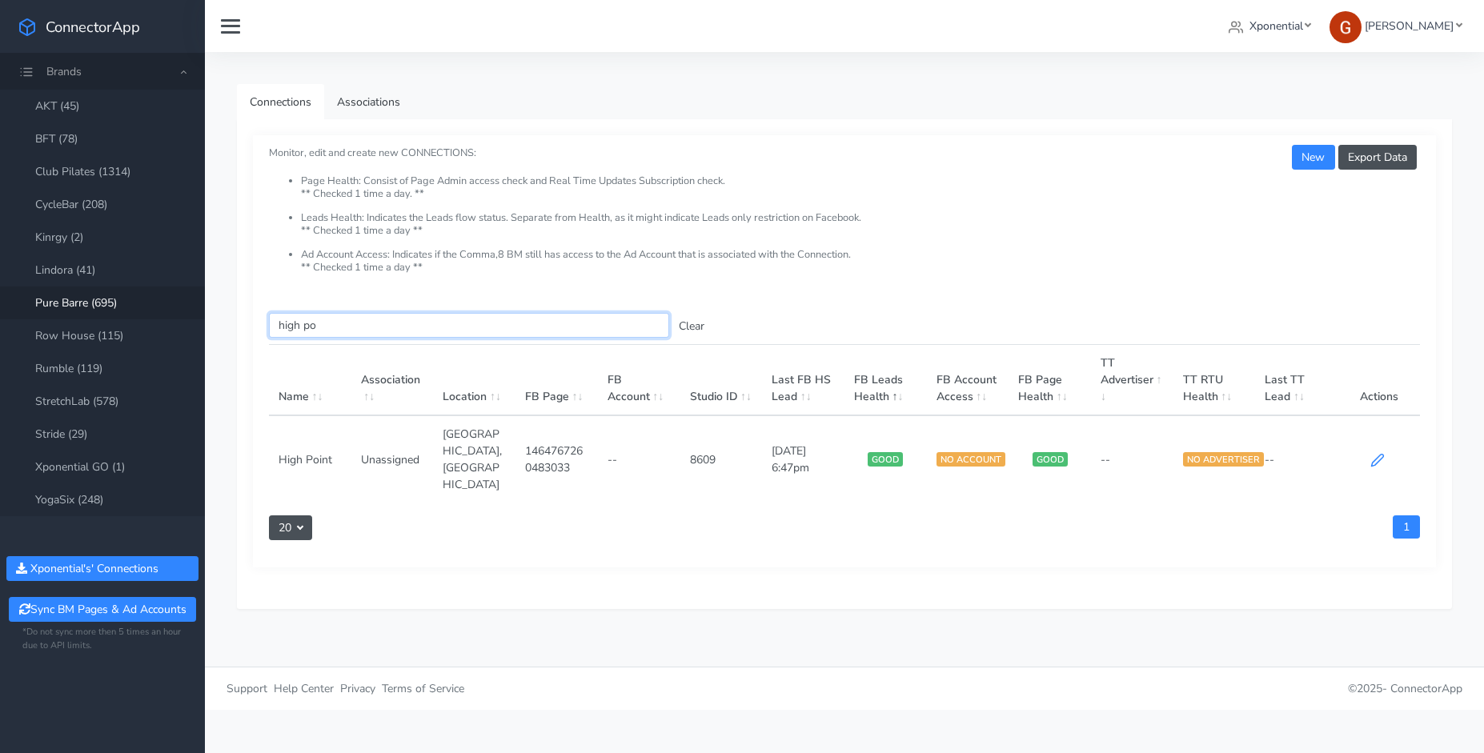
type input "high po"
click at [1377, 455] on icon at bounding box center [1377, 461] width 12 height 12
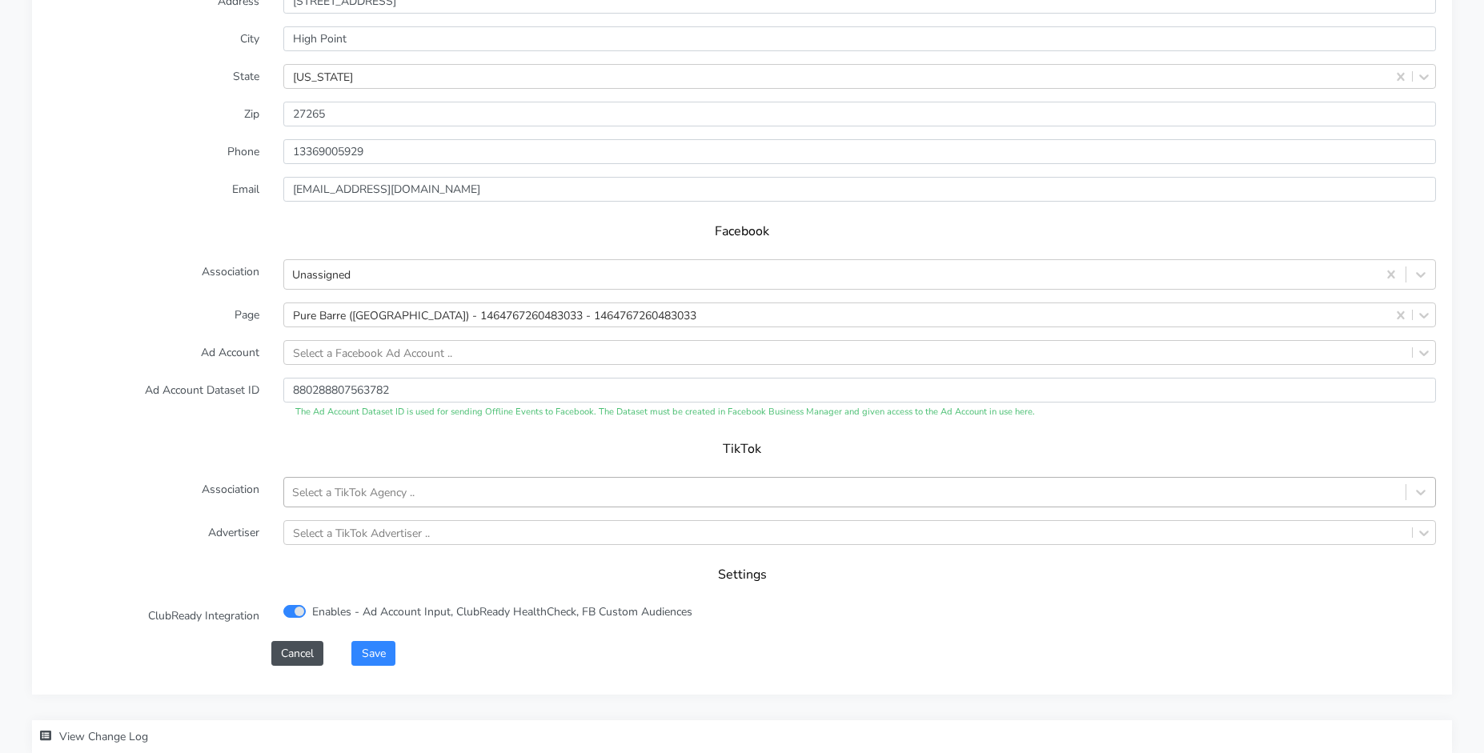
scroll to position [1512, 0]
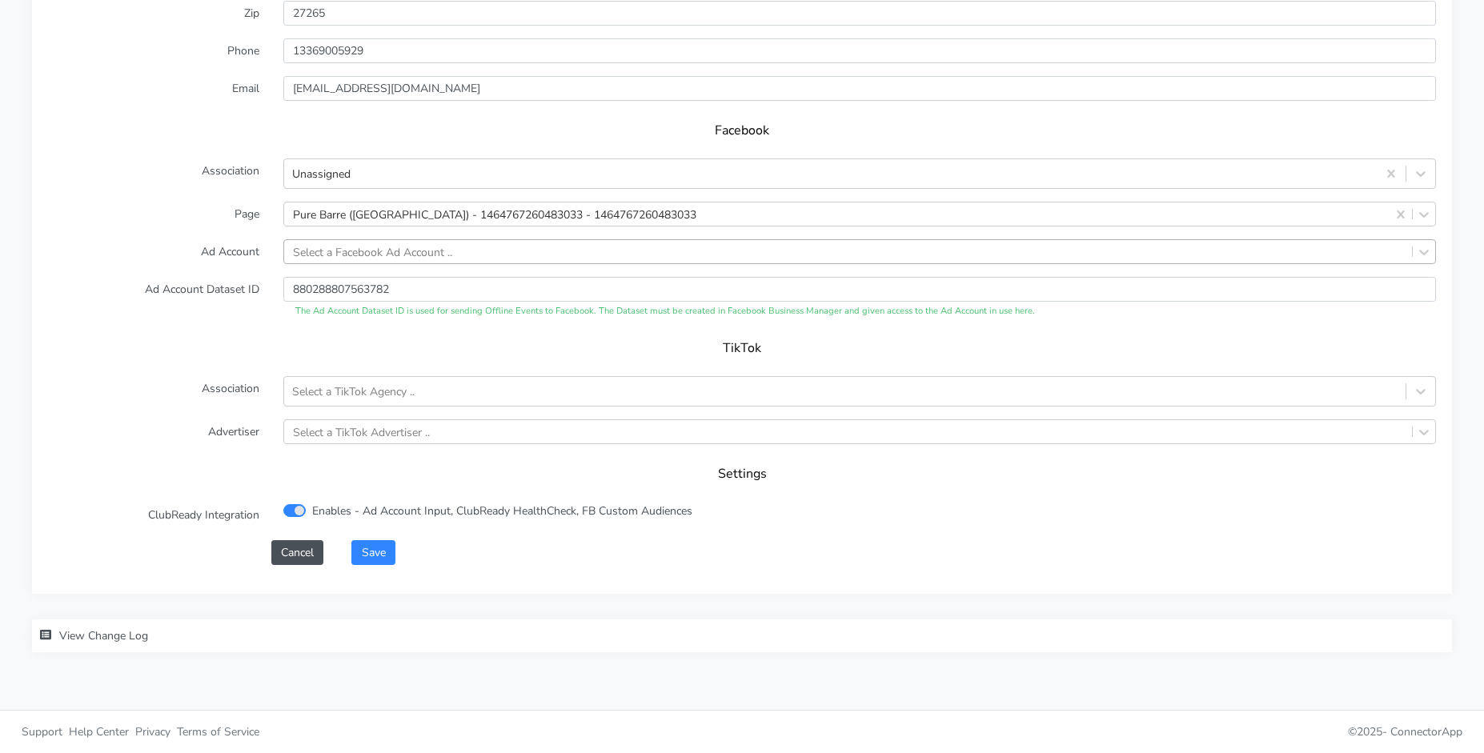
click at [405, 249] on div "Select a Facebook Ad Account .." at bounding box center [372, 251] width 159 height 17
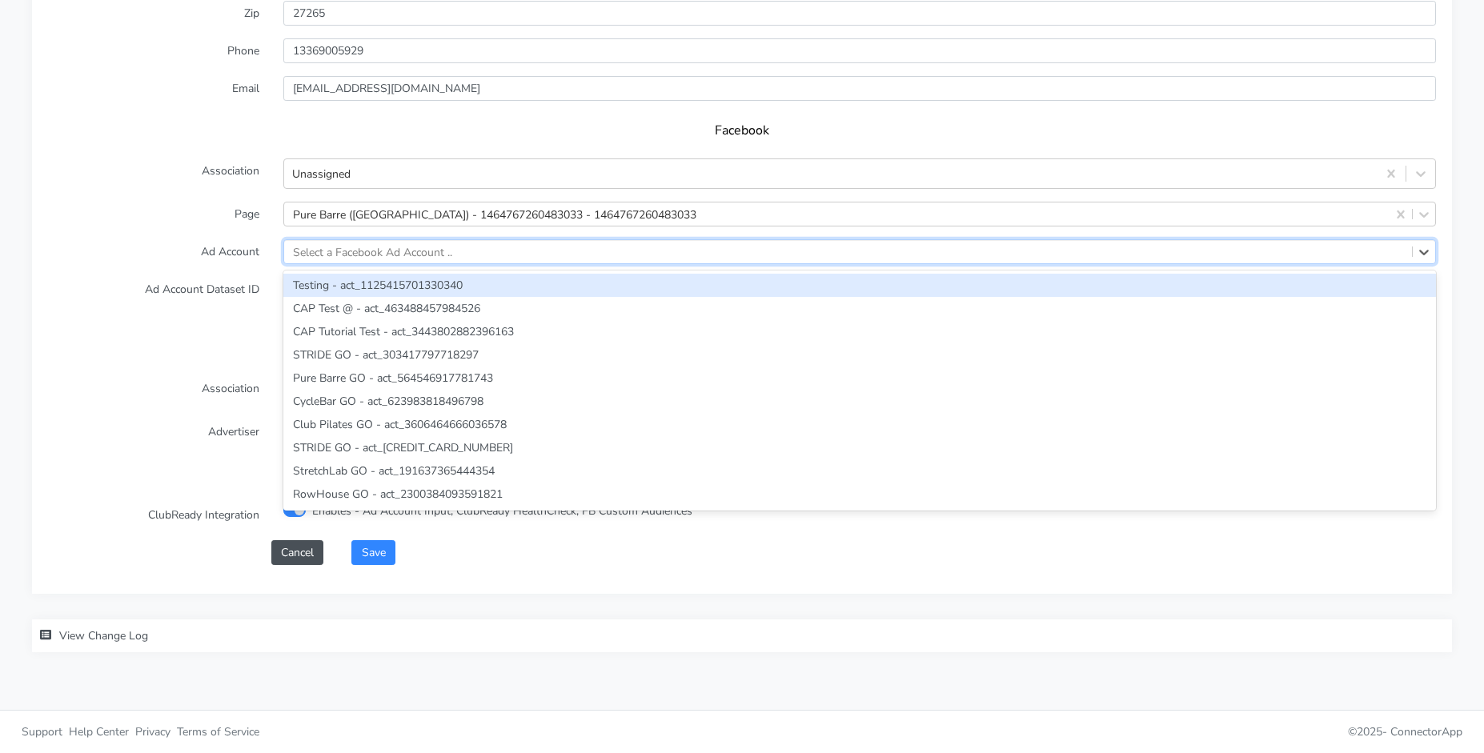
paste input "813679077193040"
type input "813679077193040"
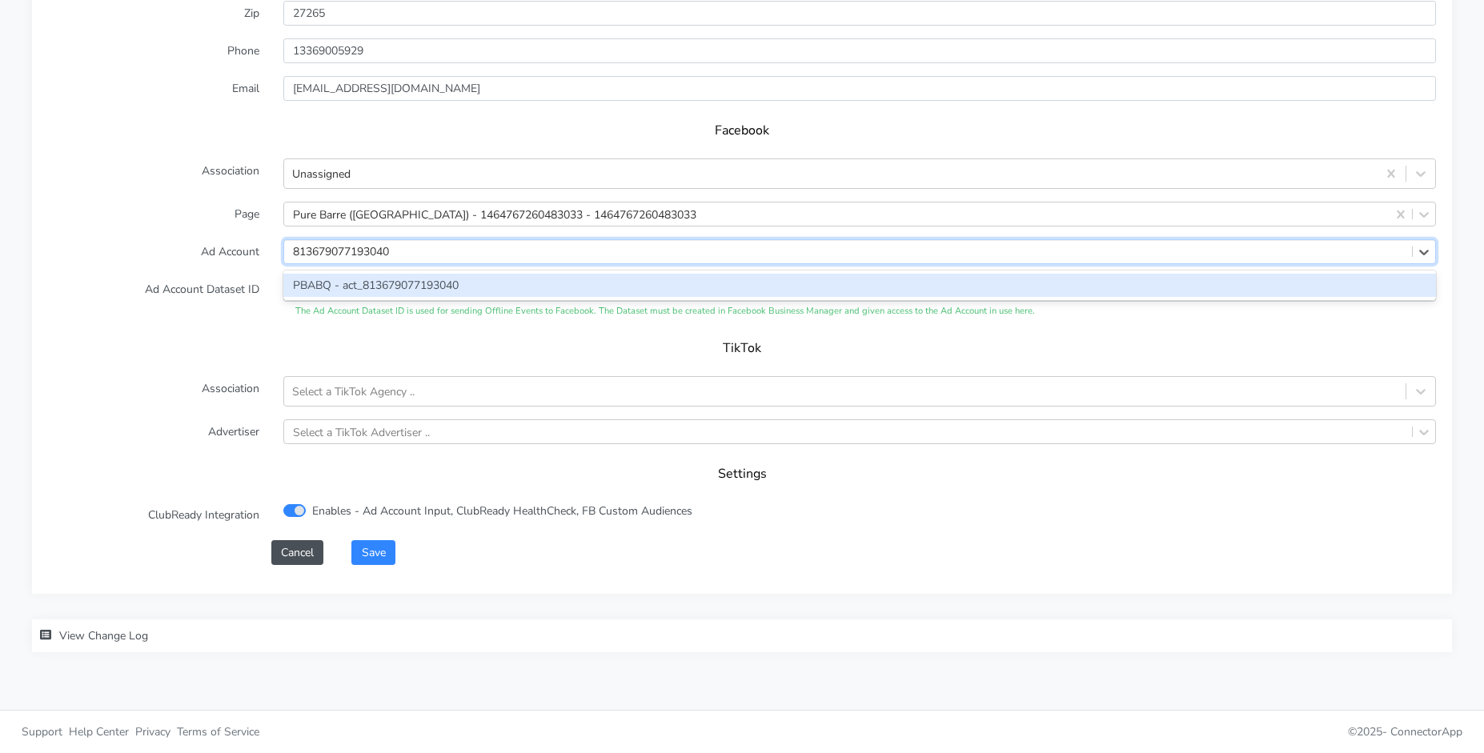
click at [397, 275] on div "PBABQ - act_813679077193040" at bounding box center [859, 285] width 1153 height 23
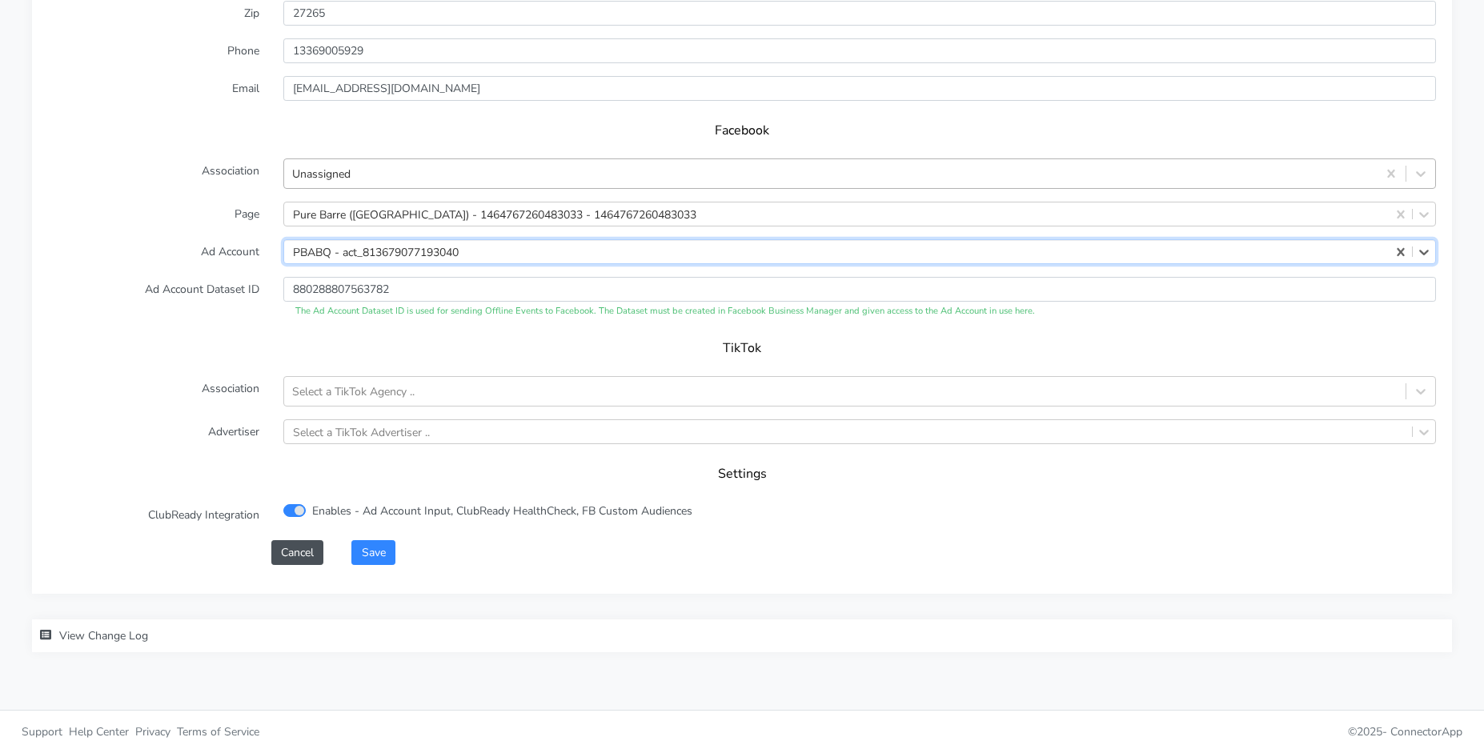
click at [361, 179] on div "Unassigned" at bounding box center [830, 174] width 1092 height 26
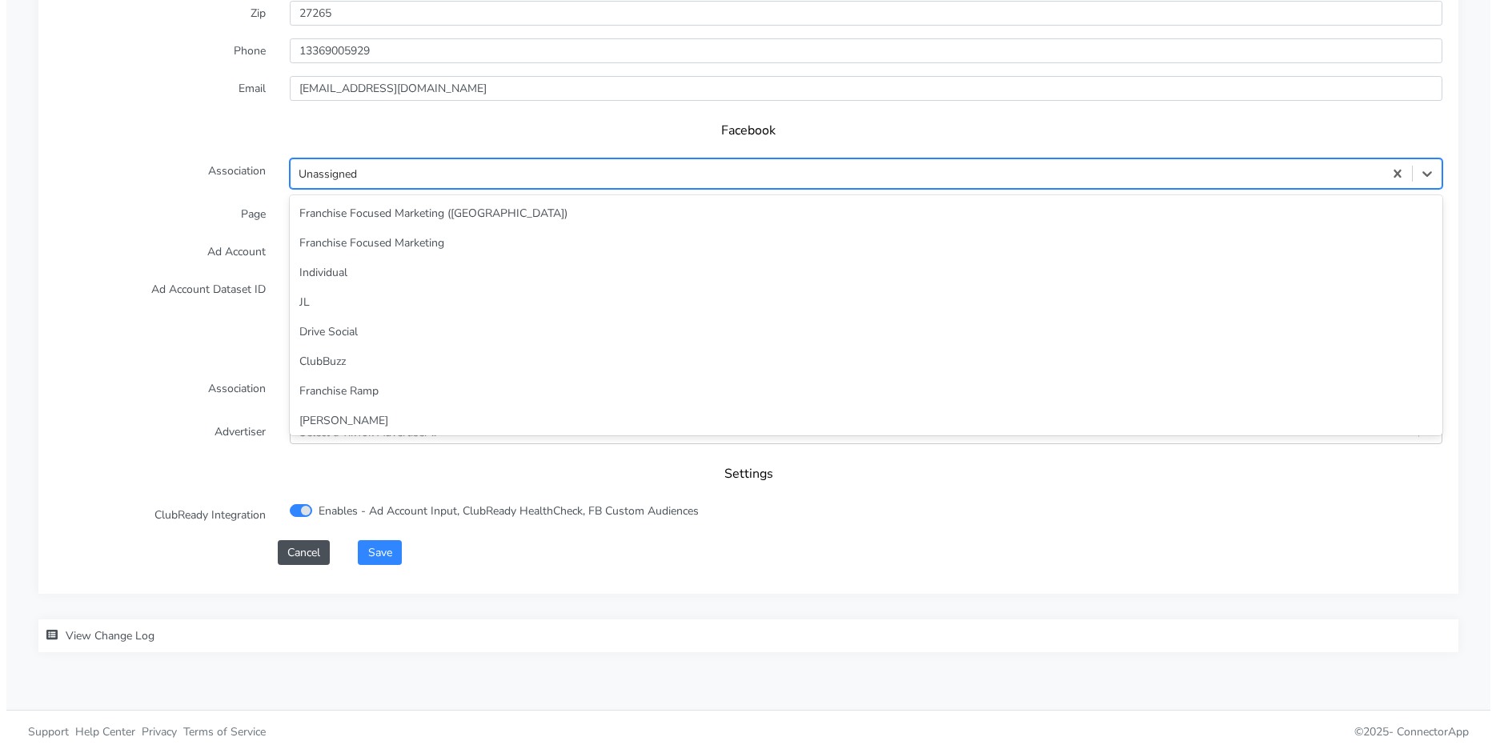
scroll to position [69, 0]
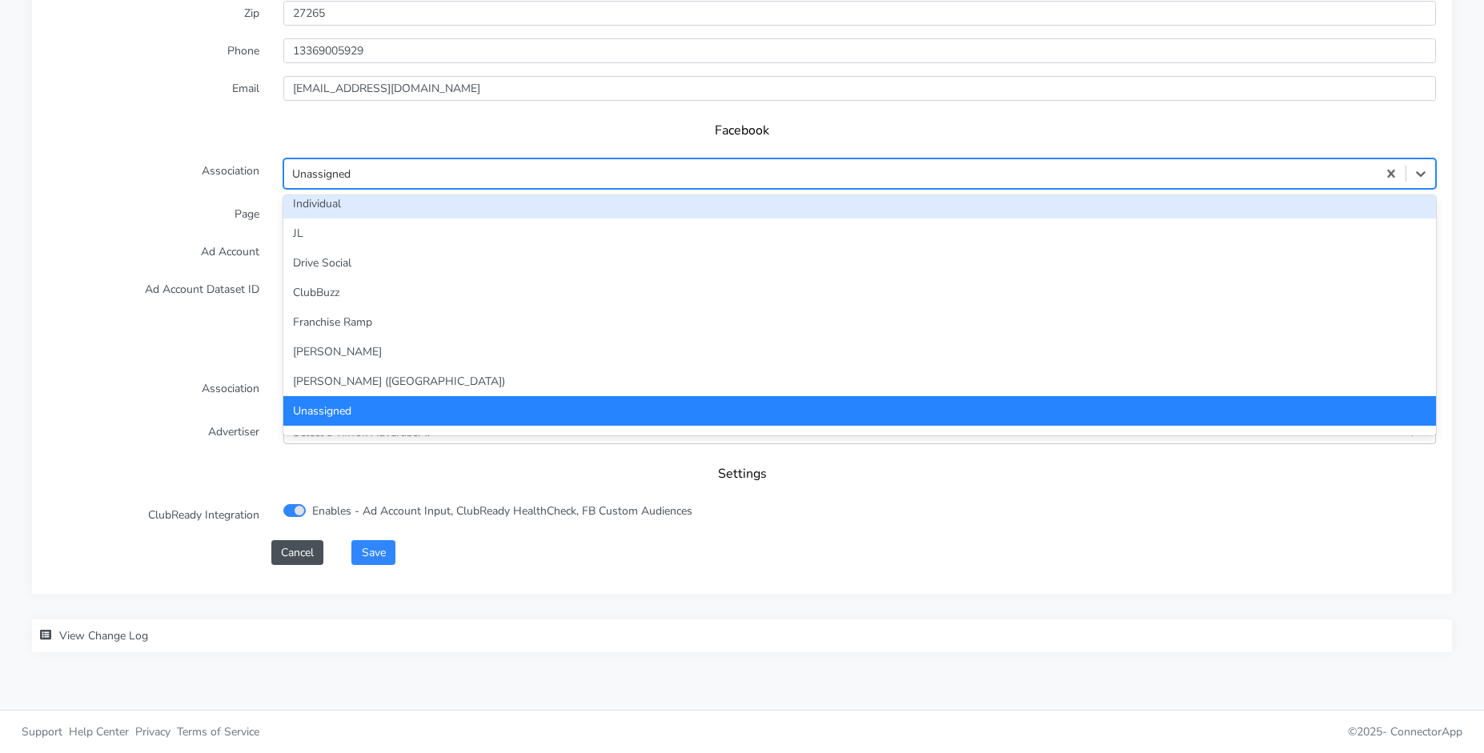
click at [351, 206] on div "Individual" at bounding box center [859, 204] width 1153 height 30
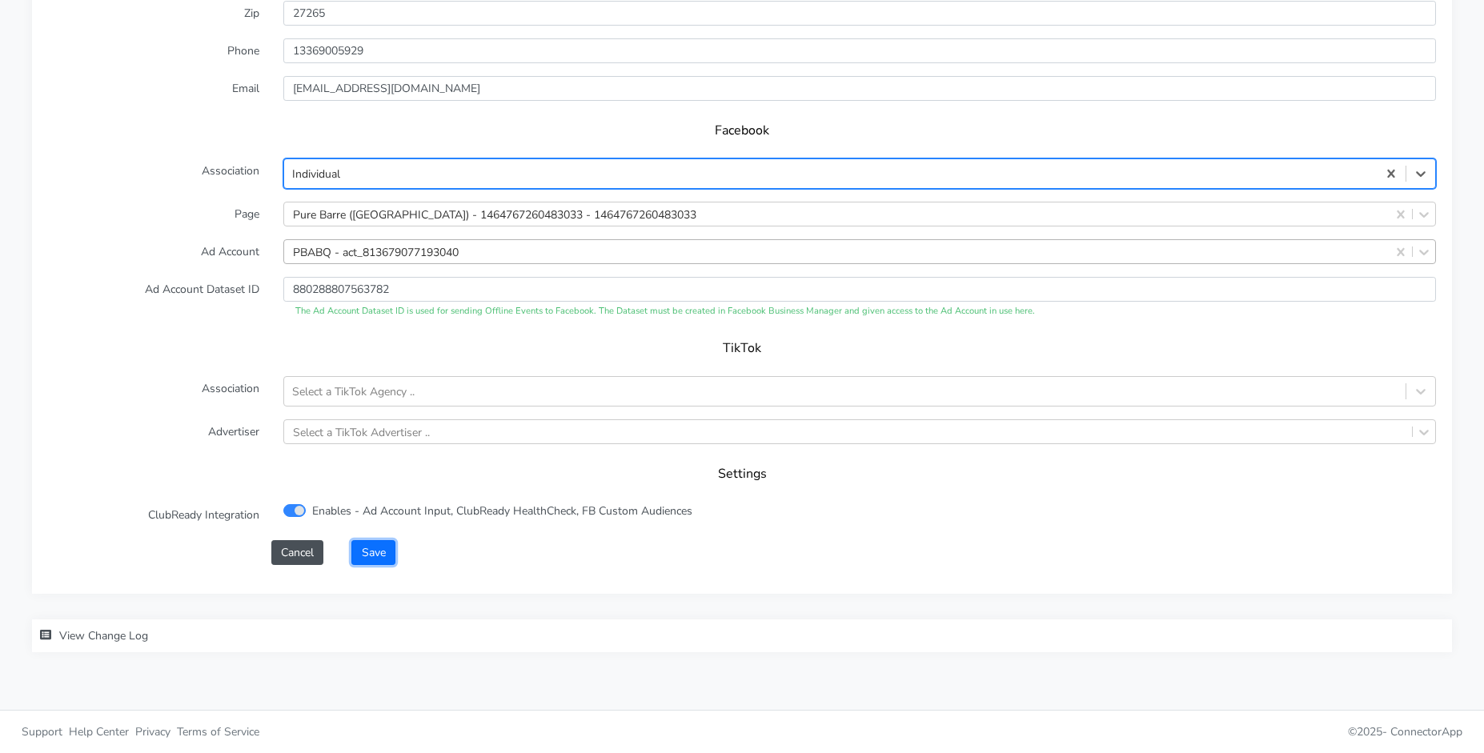
click at [363, 550] on button "Save" at bounding box center [372, 552] width 43 height 25
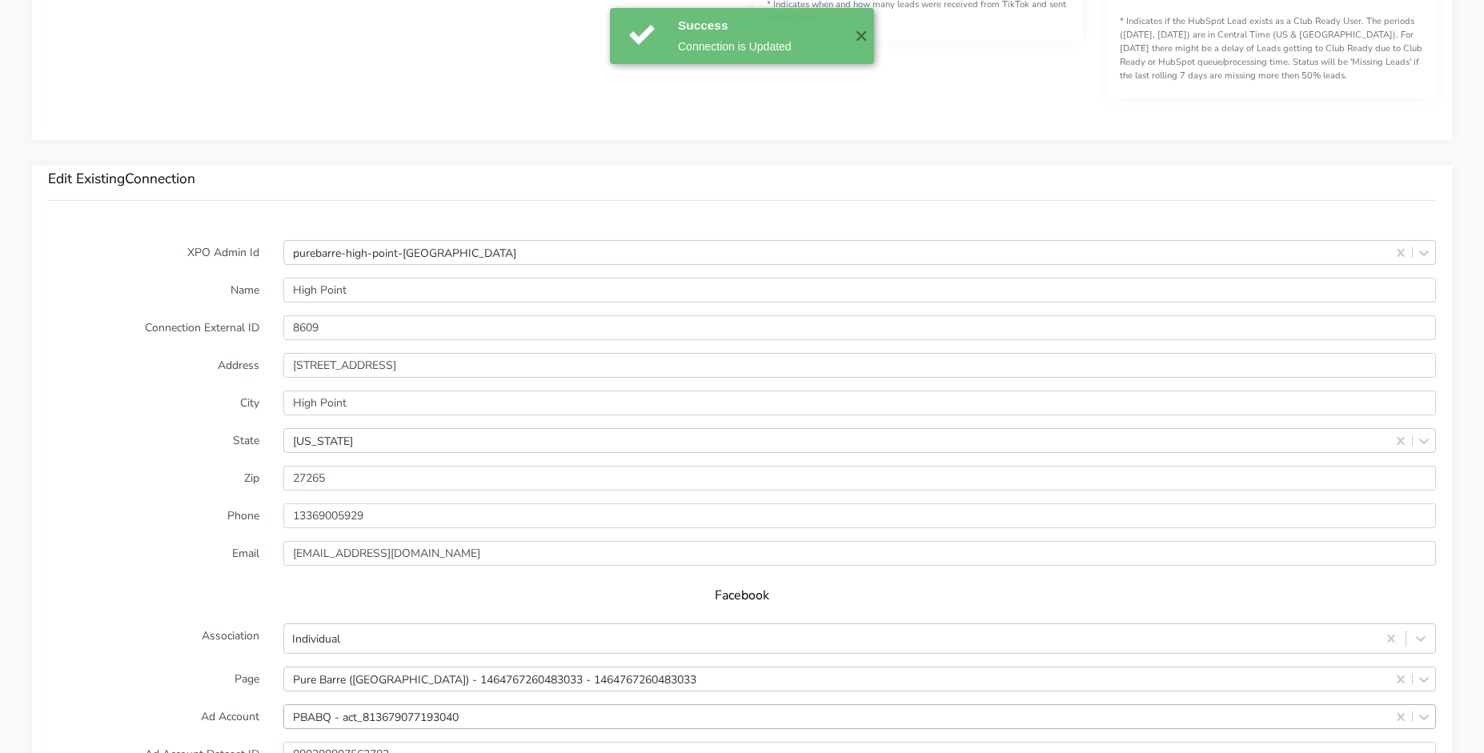
scroll to position [1533, 0]
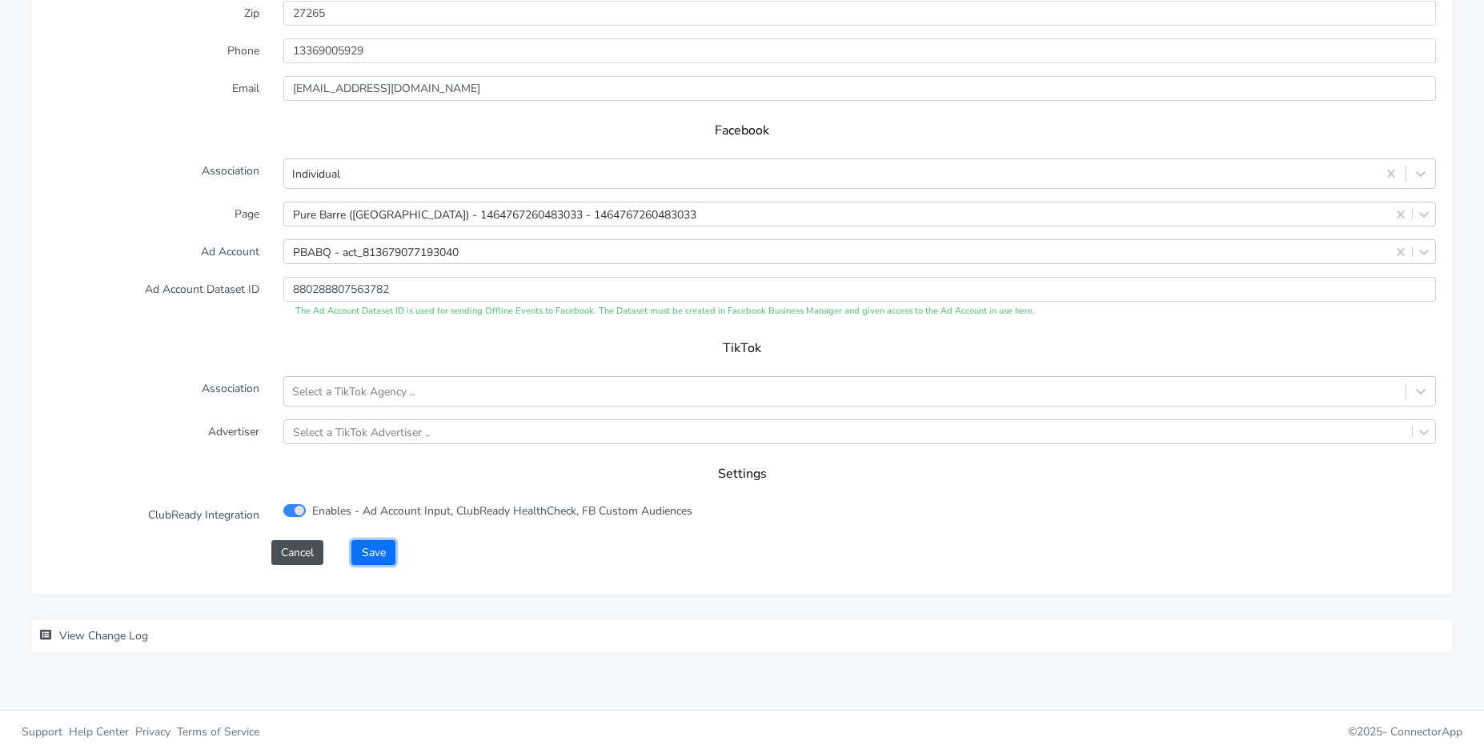
click at [395, 546] on button "Save" at bounding box center [372, 552] width 43 height 25
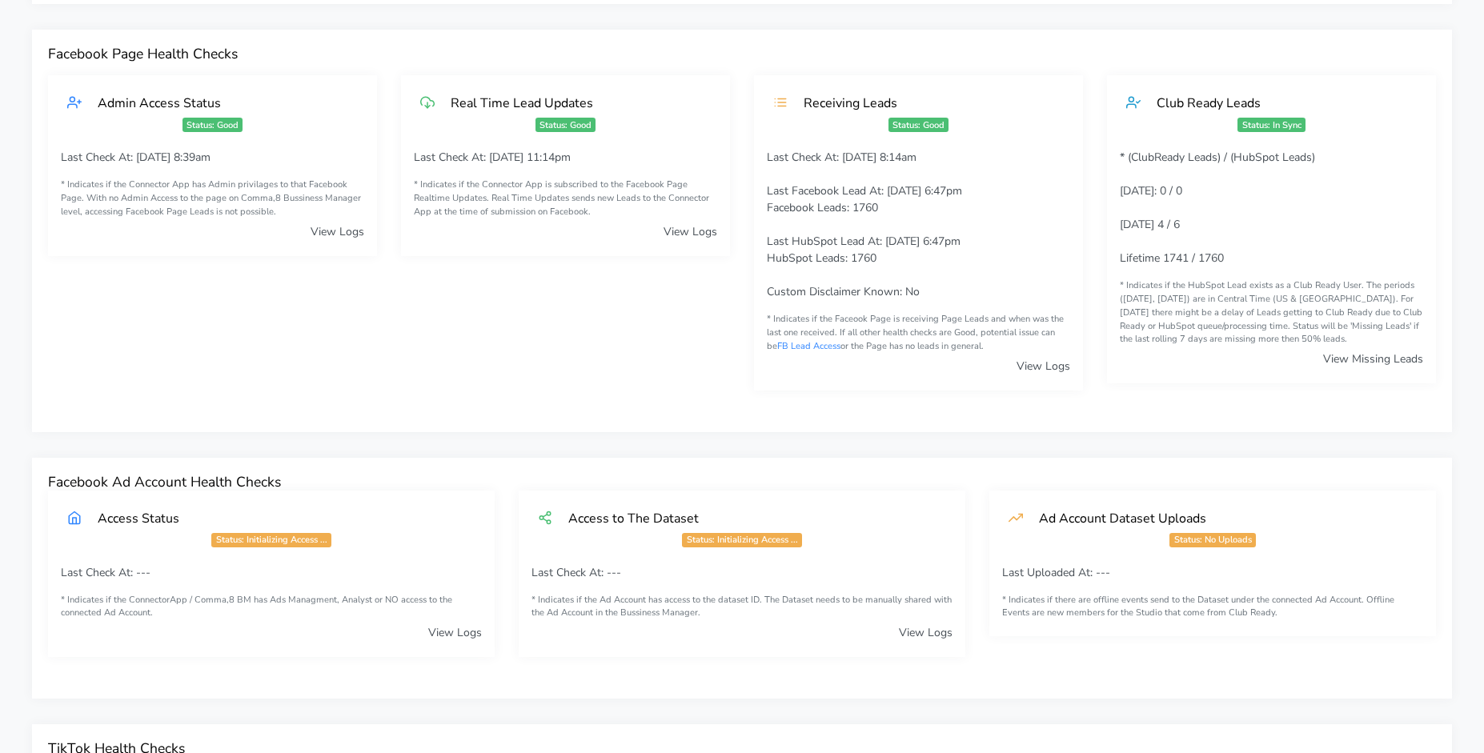
scroll to position [0, 0]
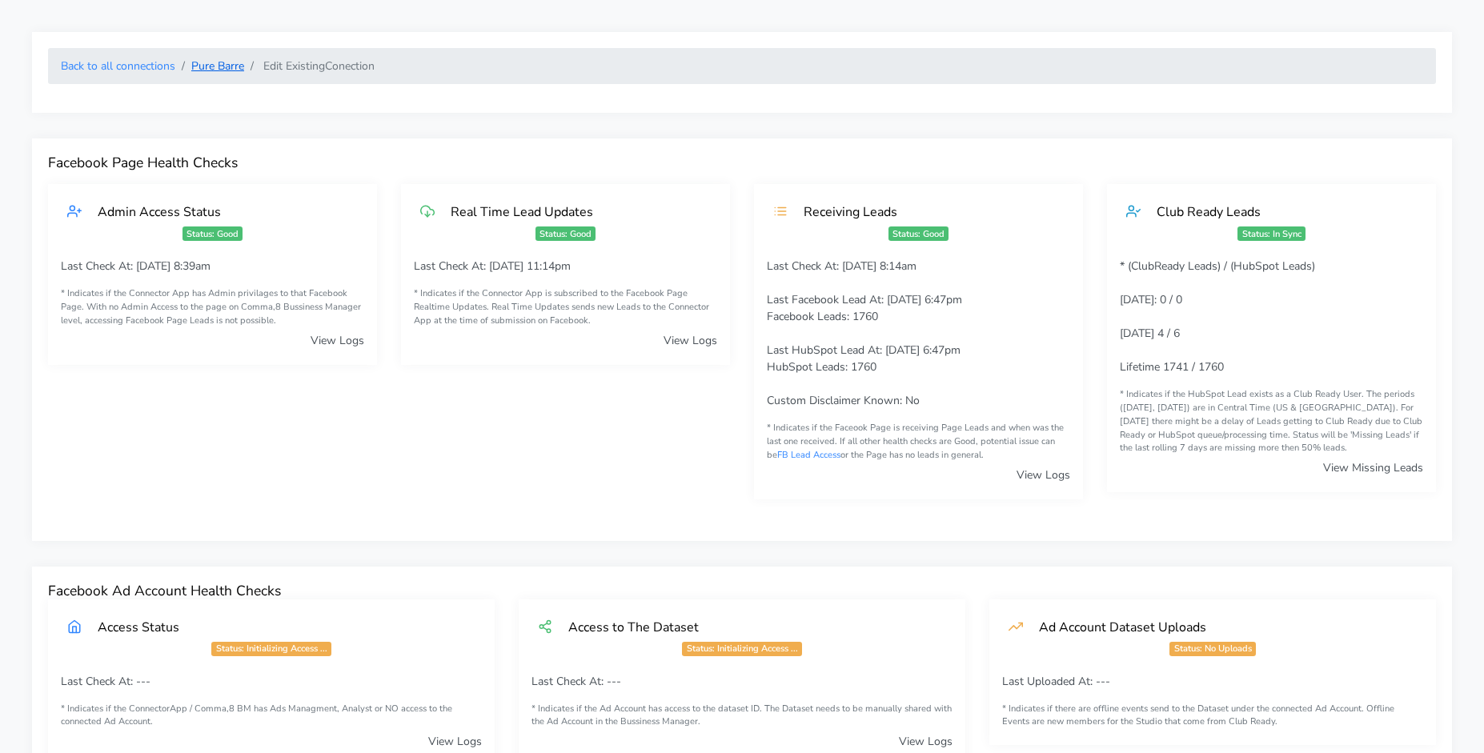
click at [231, 65] on link "Pure Barre" at bounding box center [217, 65] width 53 height 15
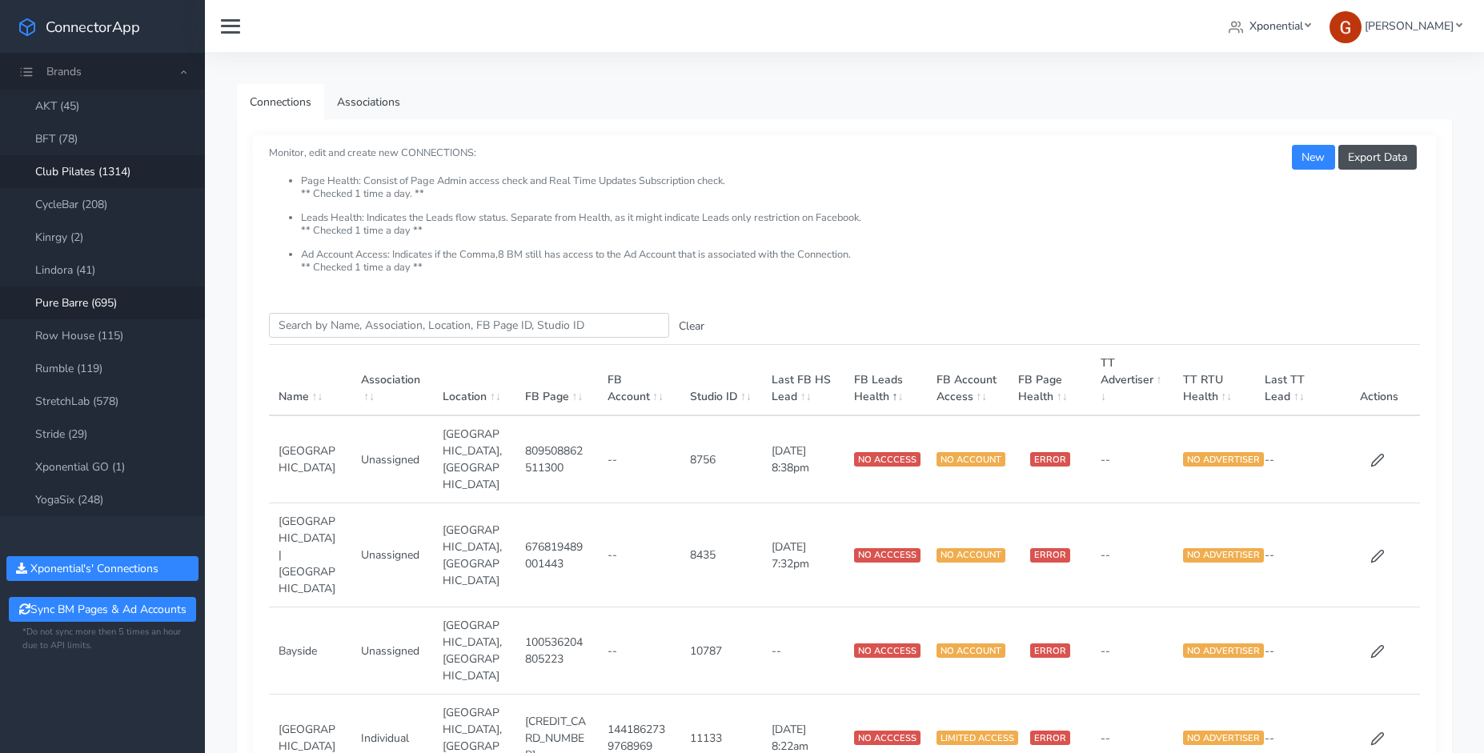
click at [90, 179] on link "Club Pilates (1314)" at bounding box center [102, 171] width 205 height 33
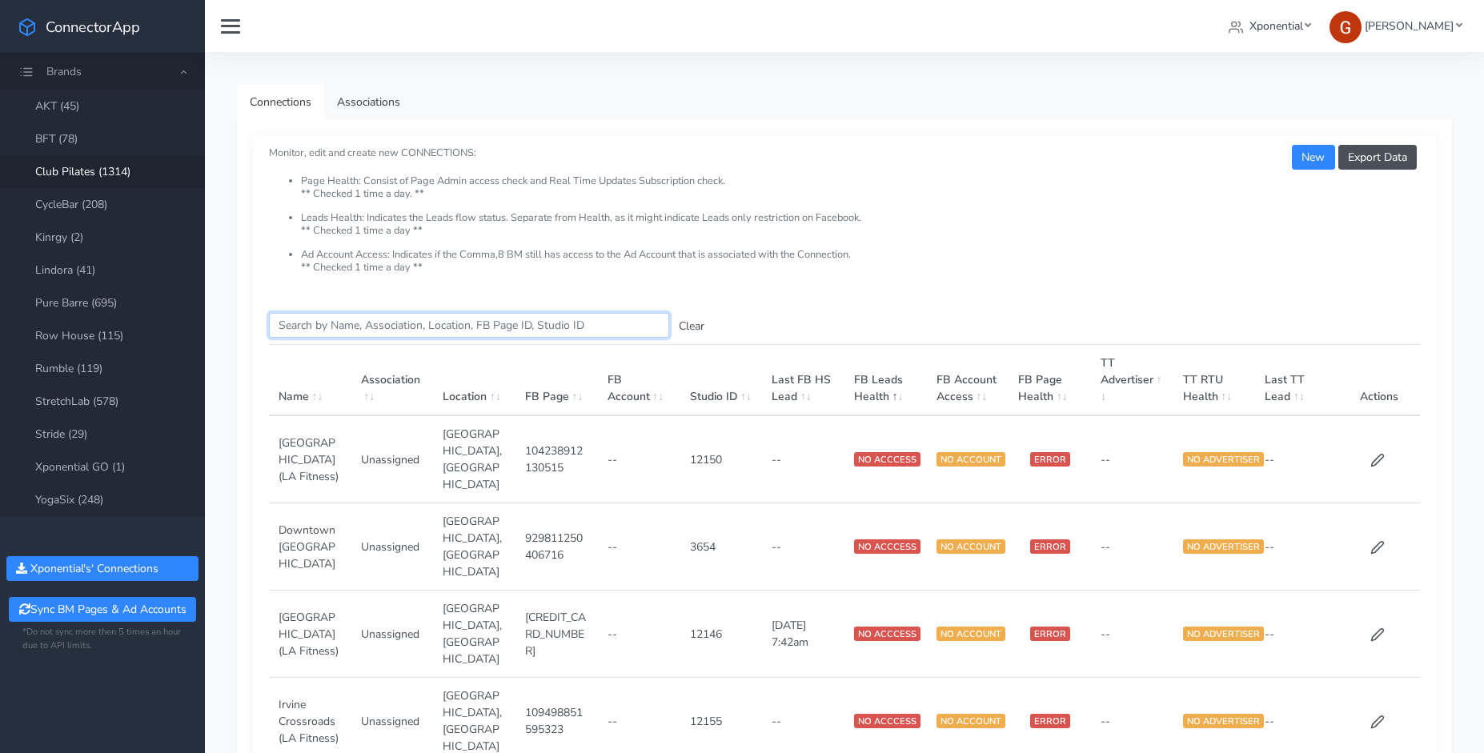
click at [335, 320] on input "Search this table" at bounding box center [469, 325] width 400 height 25
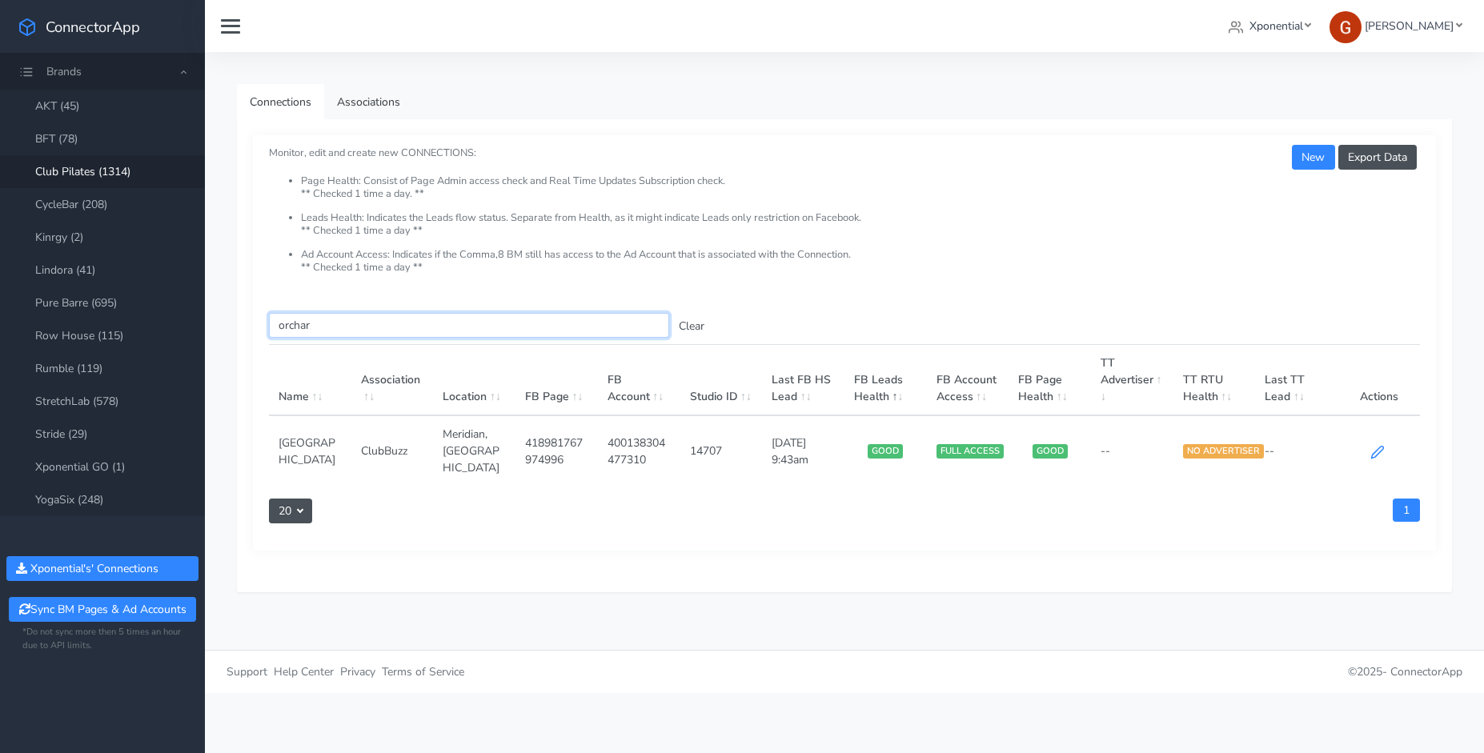
type input "orchar"
click at [1378, 445] on icon at bounding box center [1377, 452] width 14 height 14
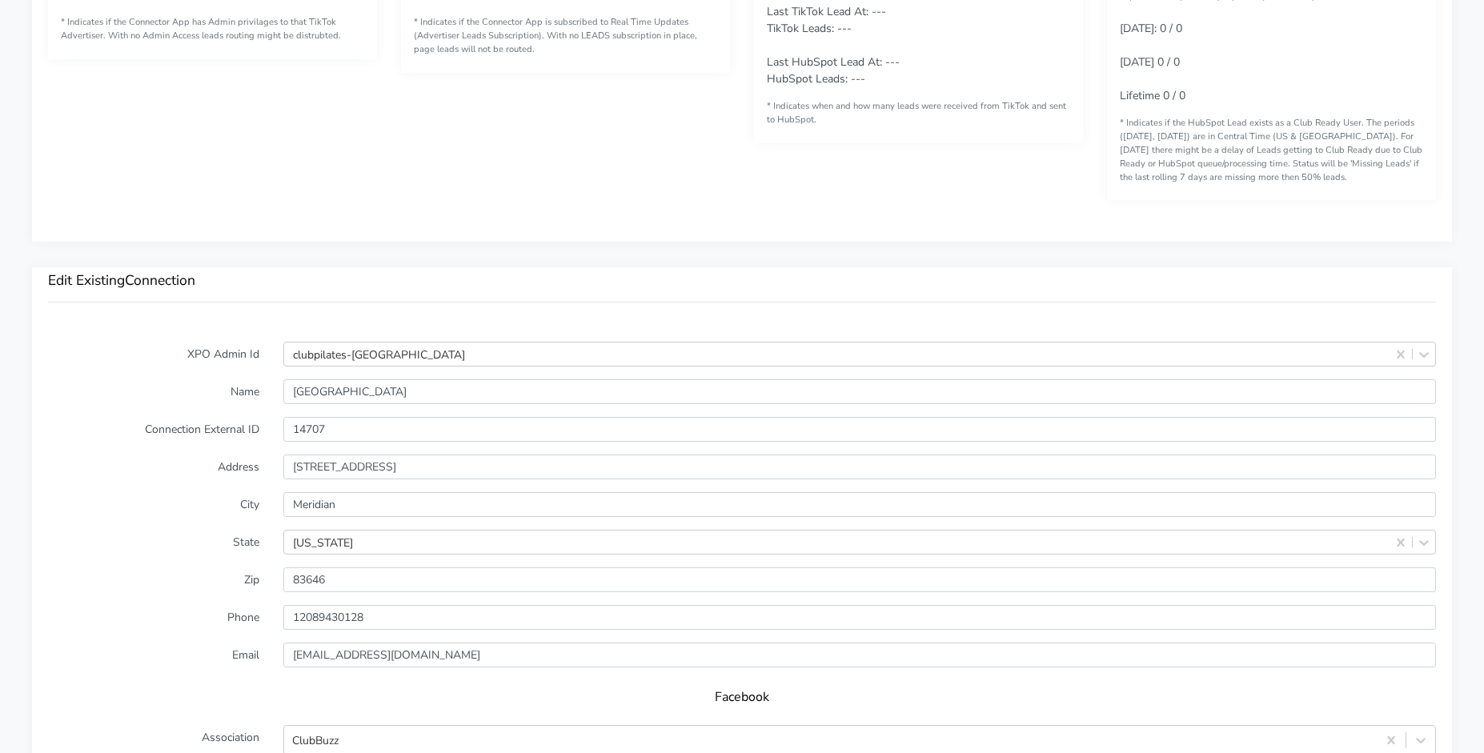
scroll to position [1272, 0]
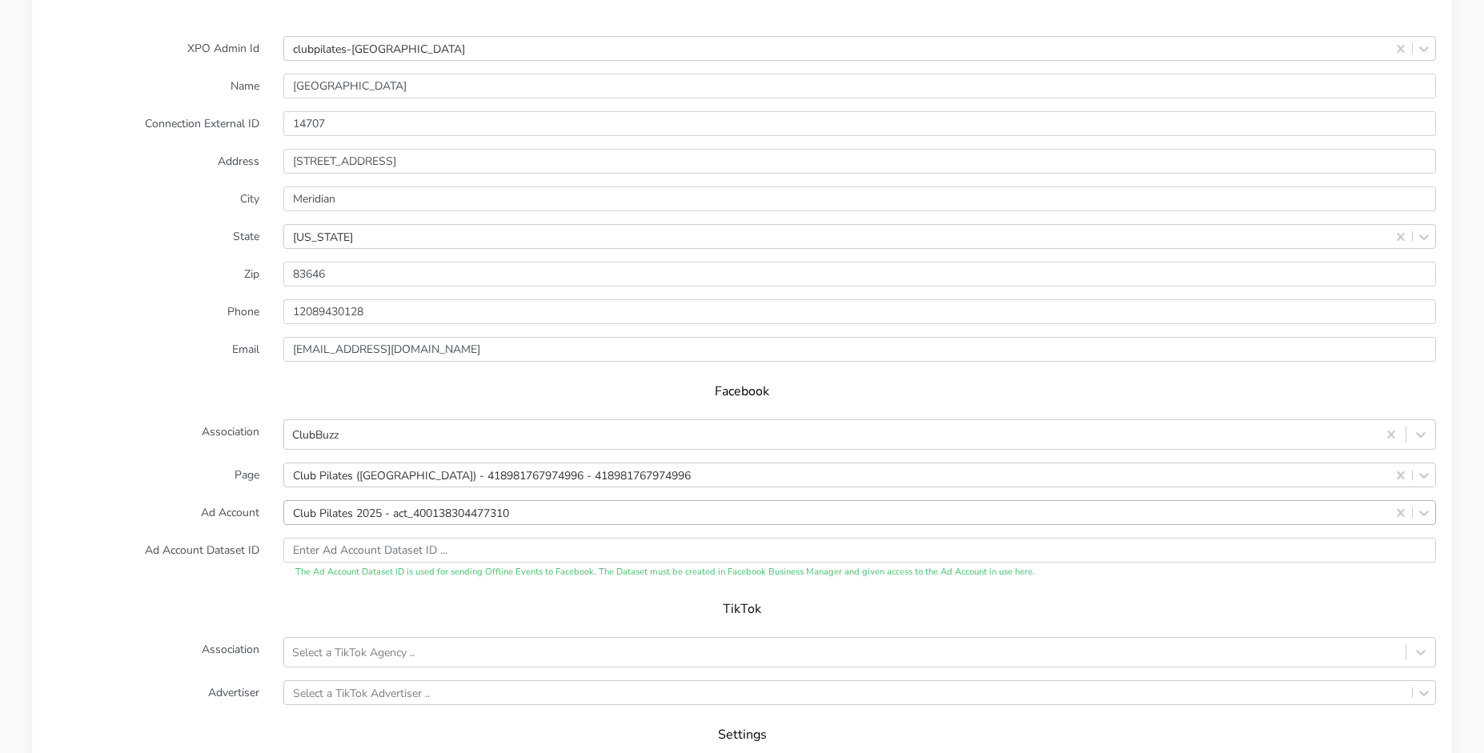
click at [373, 511] on div "Club Pilates 2025 - act_400138304477310" at bounding box center [859, 512] width 1153 height 25
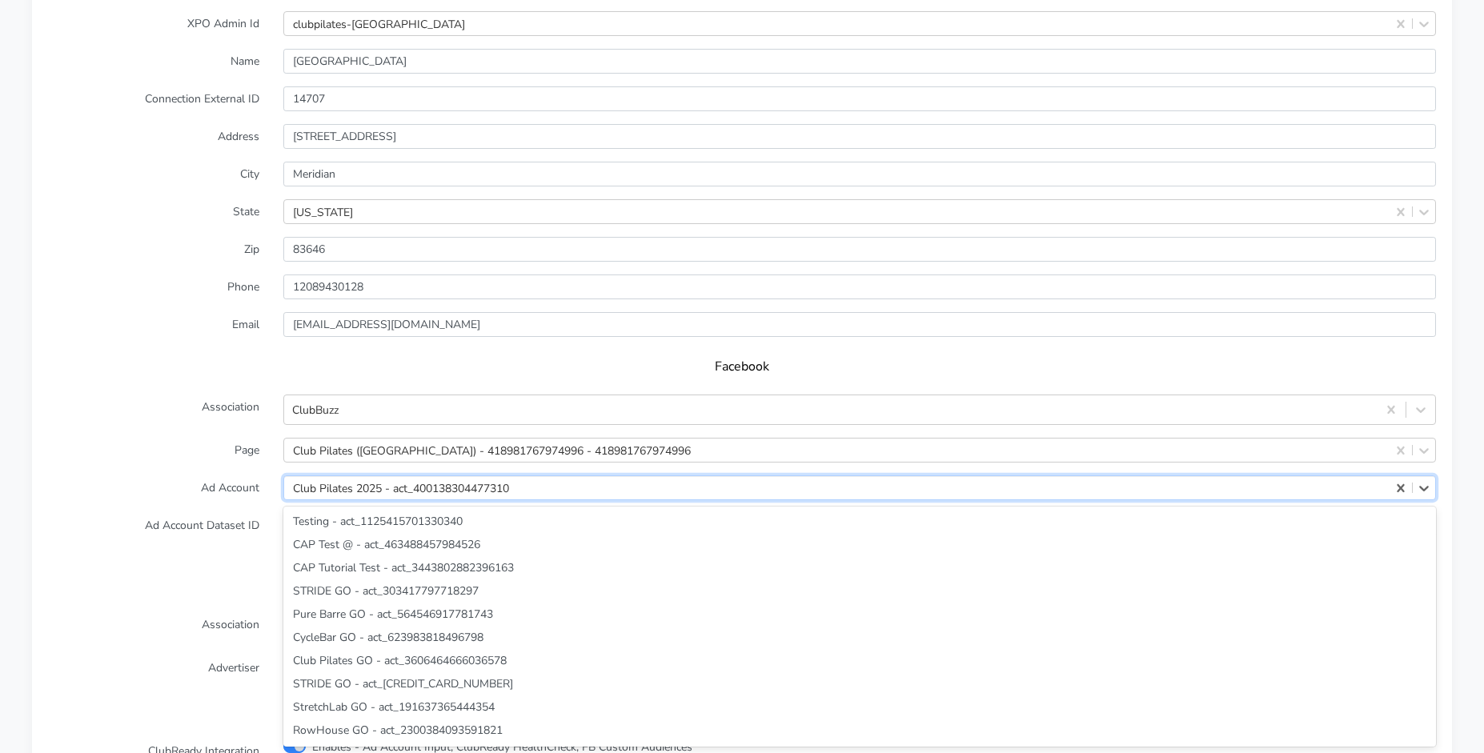
scroll to position [13117, 0]
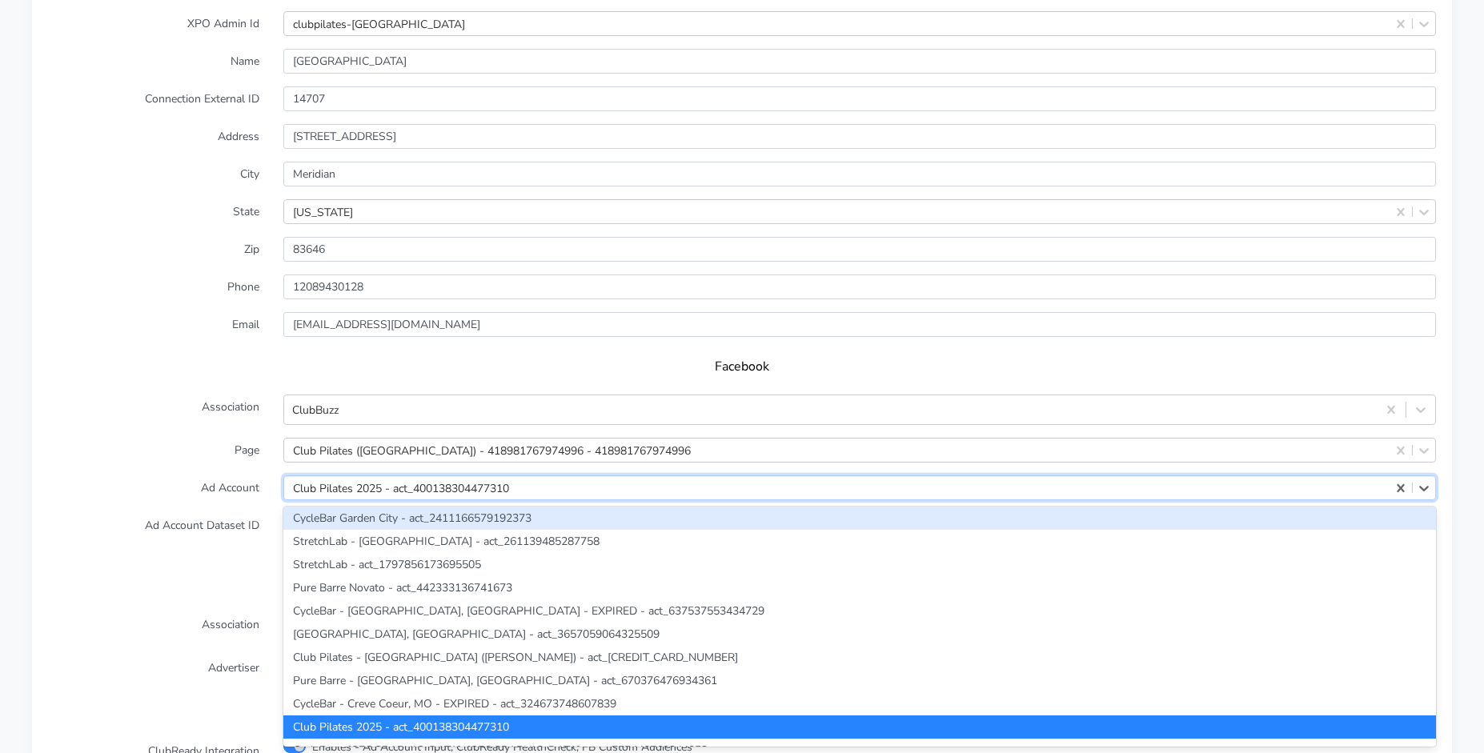
paste input "166888815859014"
type input "166888815859014"
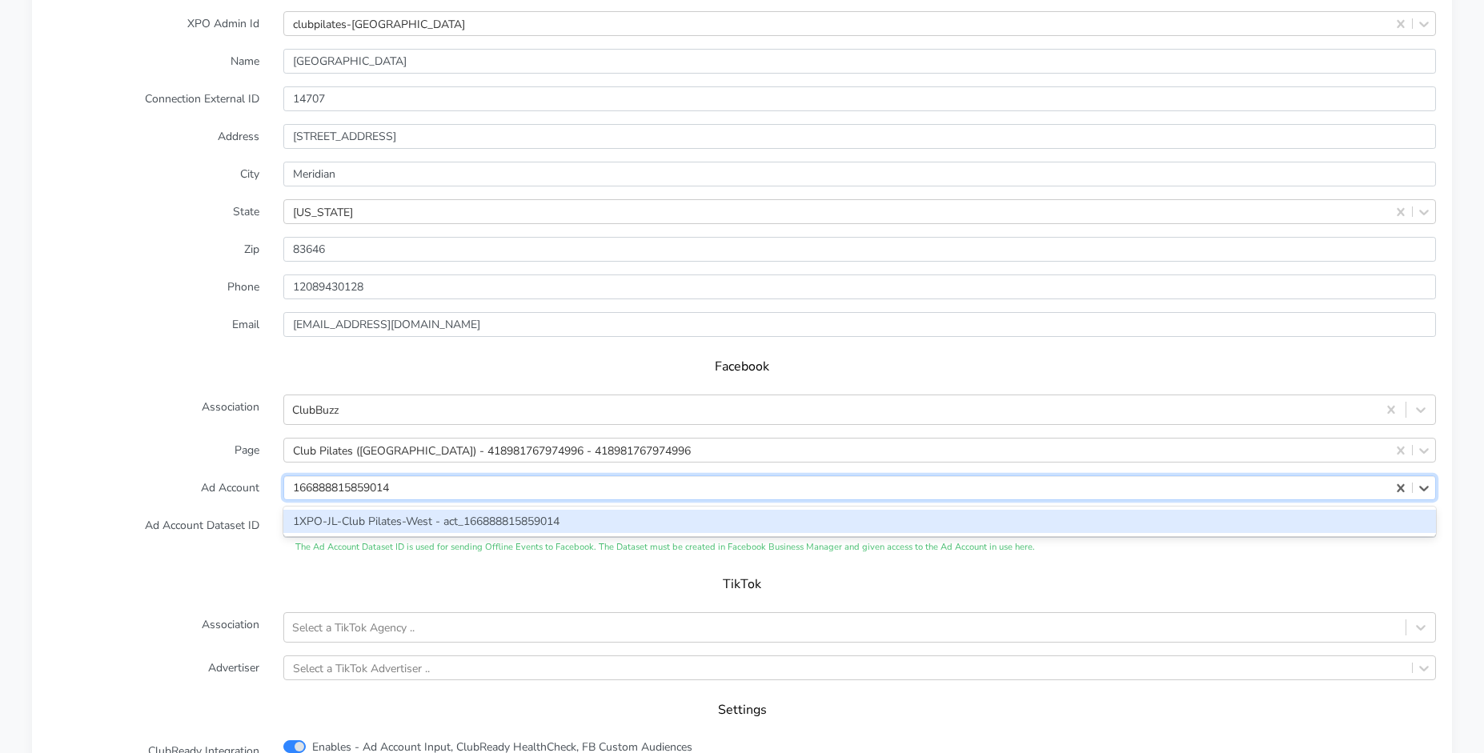
scroll to position [0, 0]
click at [367, 519] on div "1XPO-JL-Club Pilates-West - act_166888815859014" at bounding box center [859, 521] width 1153 height 23
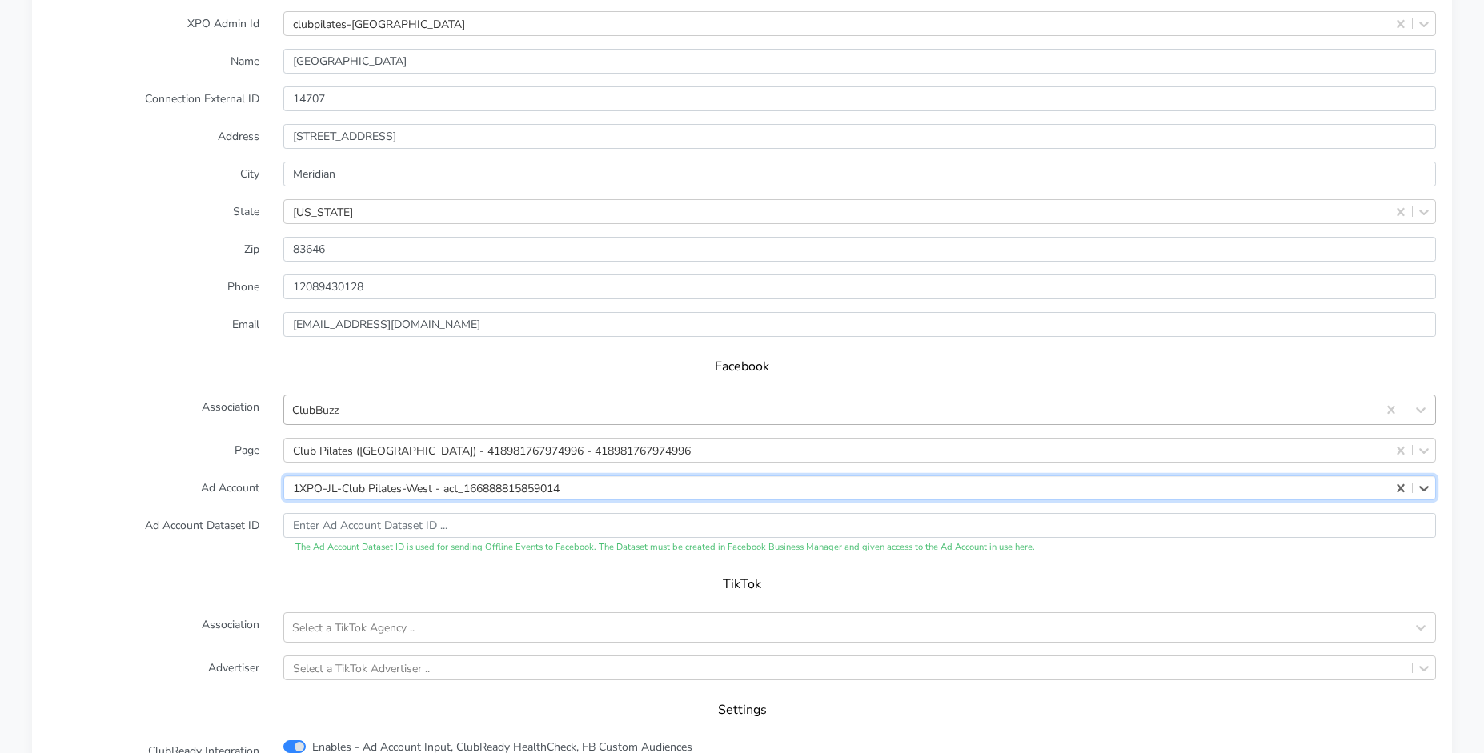
click at [359, 418] on div "ClubBuzz" at bounding box center [830, 410] width 1092 height 26
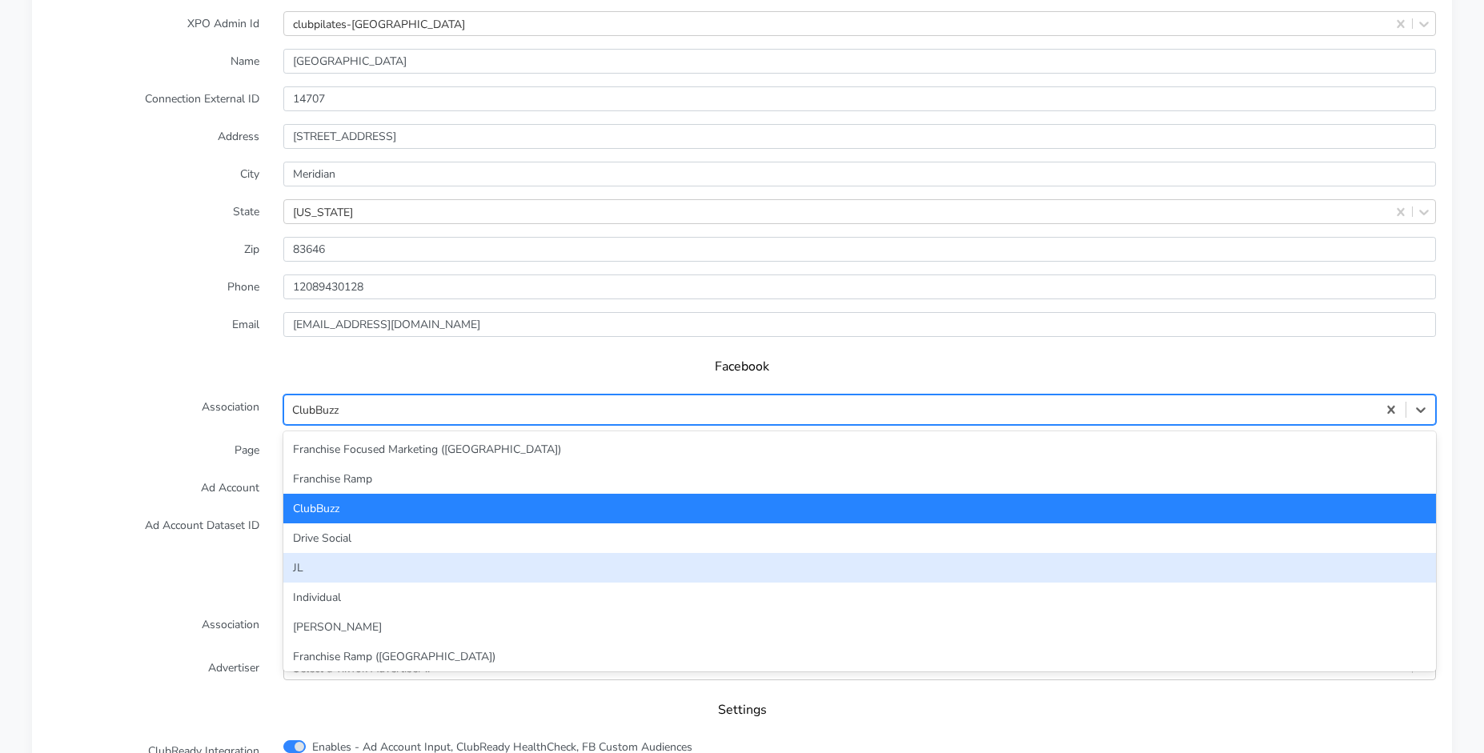
click at [323, 560] on div "JL" at bounding box center [859, 568] width 1153 height 30
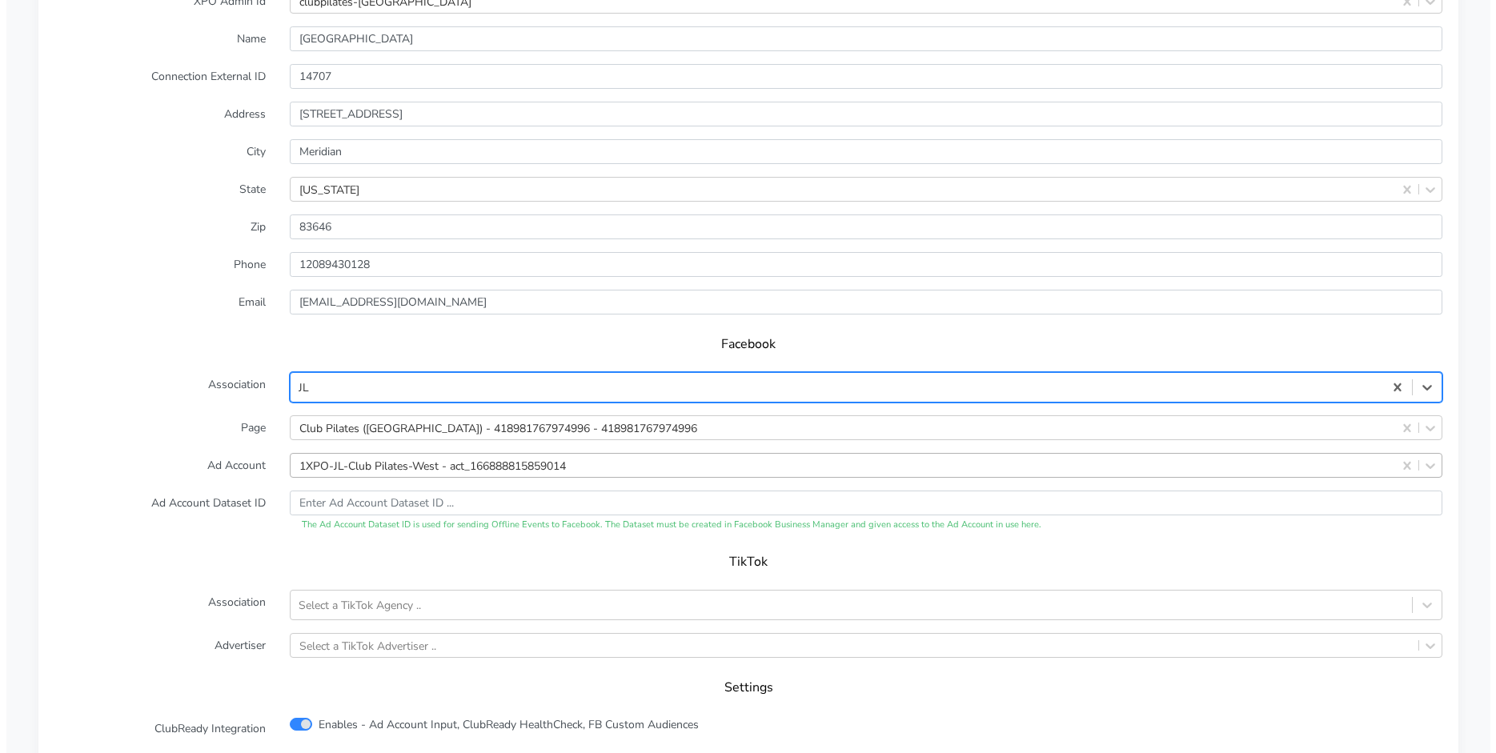
scroll to position [1533, 0]
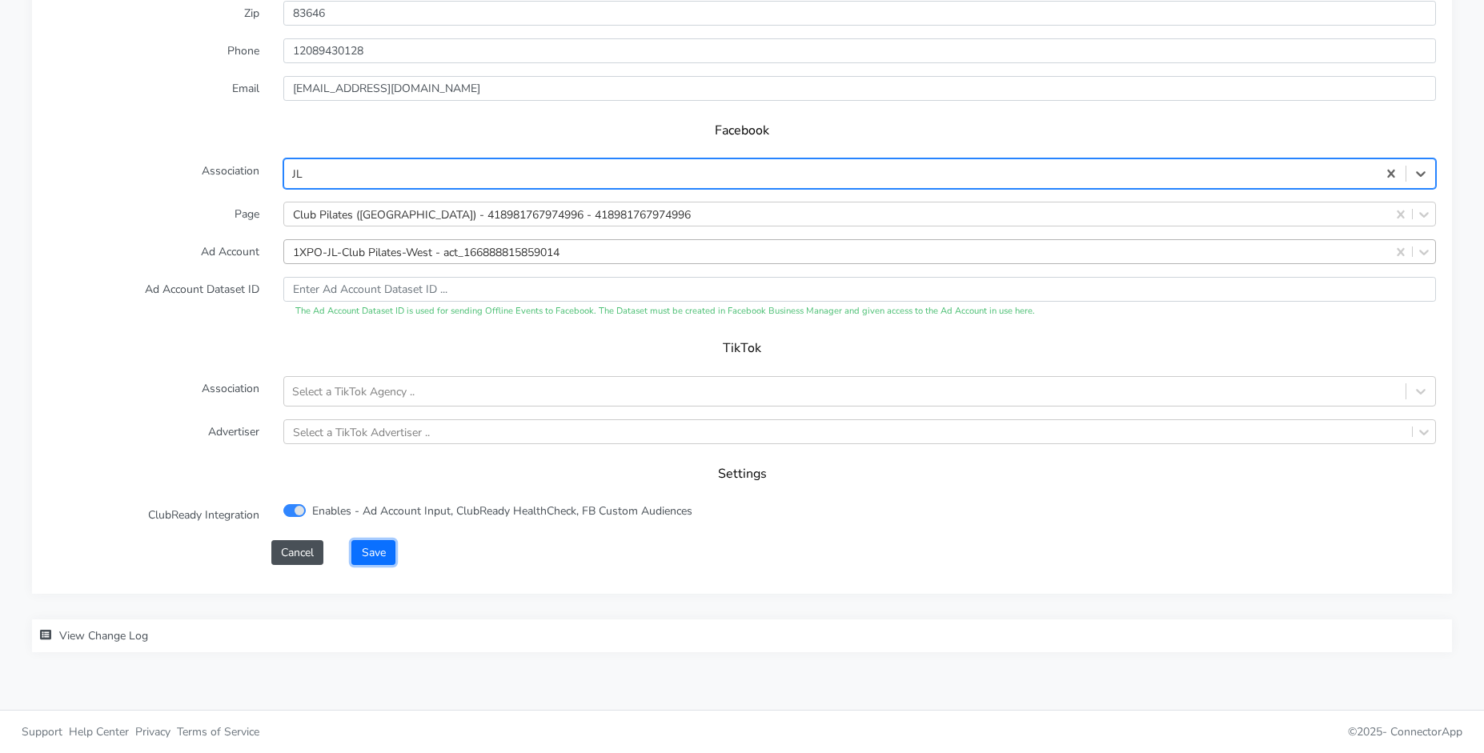
click at [364, 555] on button "Save" at bounding box center [372, 552] width 43 height 25
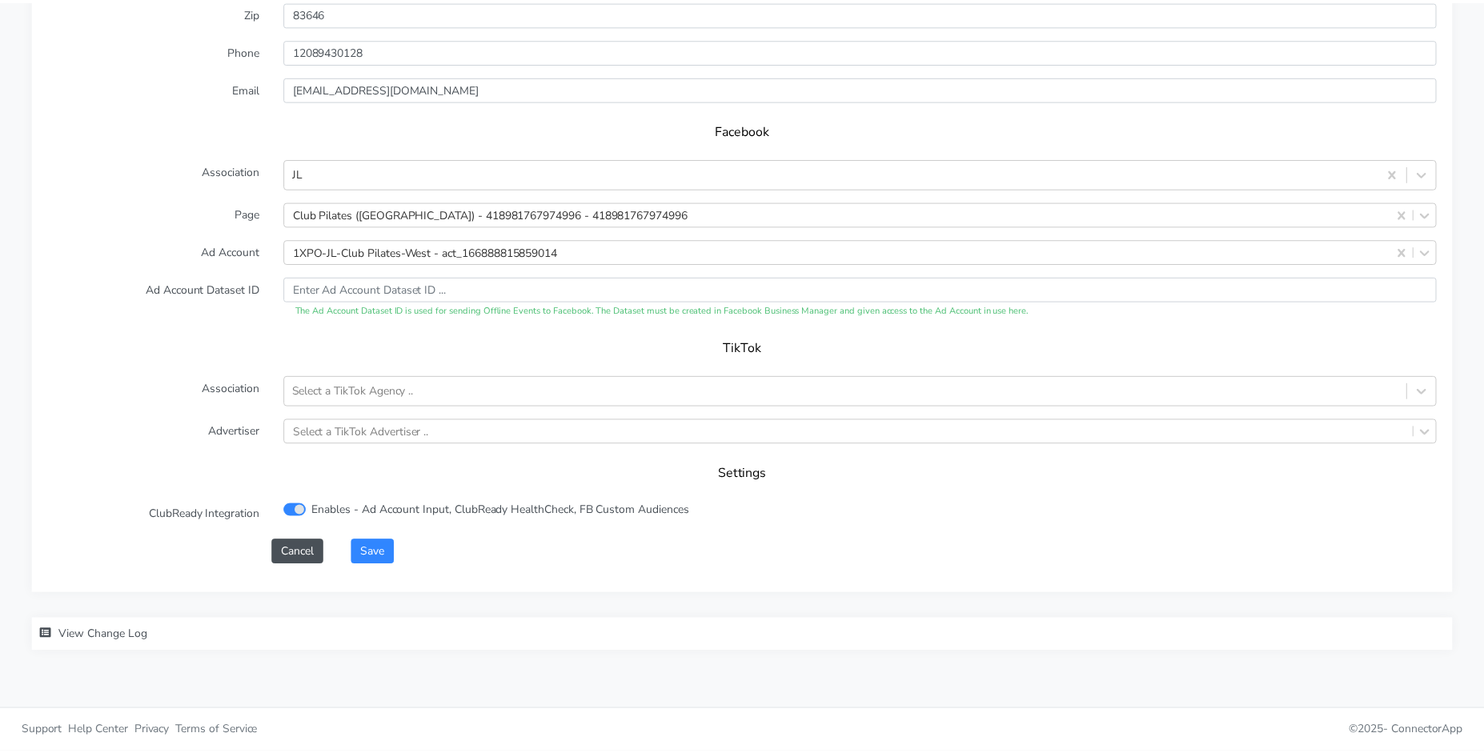
scroll to position [210, 0]
